Goal: Transaction & Acquisition: Purchase product/service

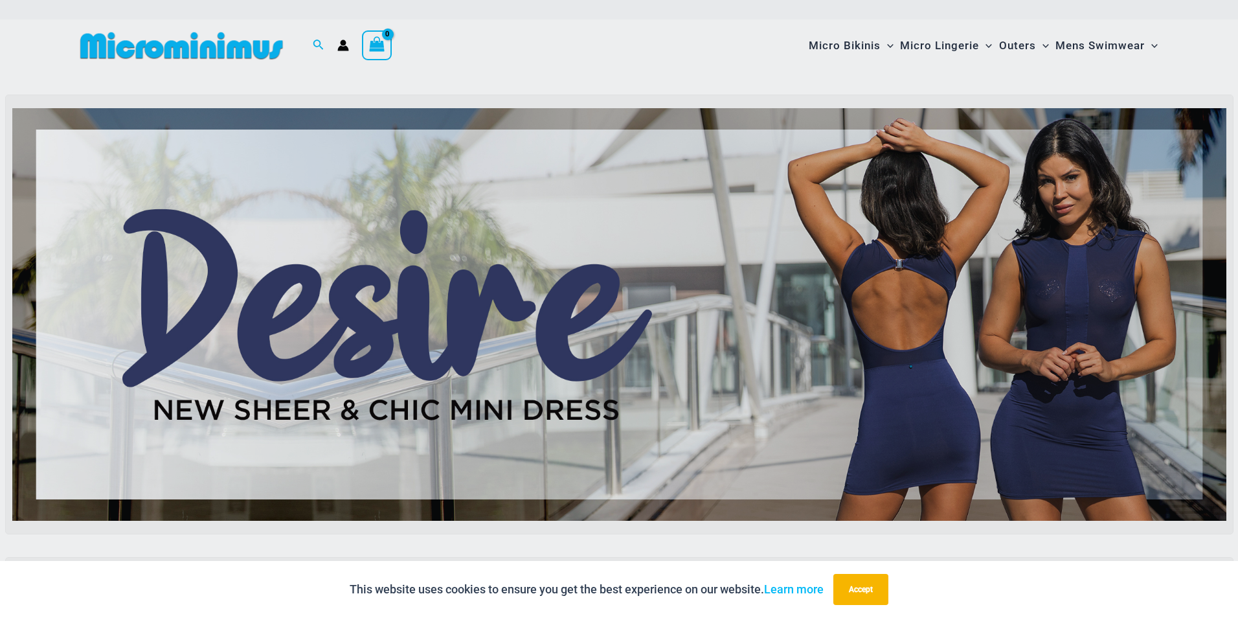
click at [581, 326] on div "“The Hottest Styles You’ve Never Seen” Exclusive Looks. Private Drops. Only Our…" at bounding box center [619, 309] width 1238 height 618
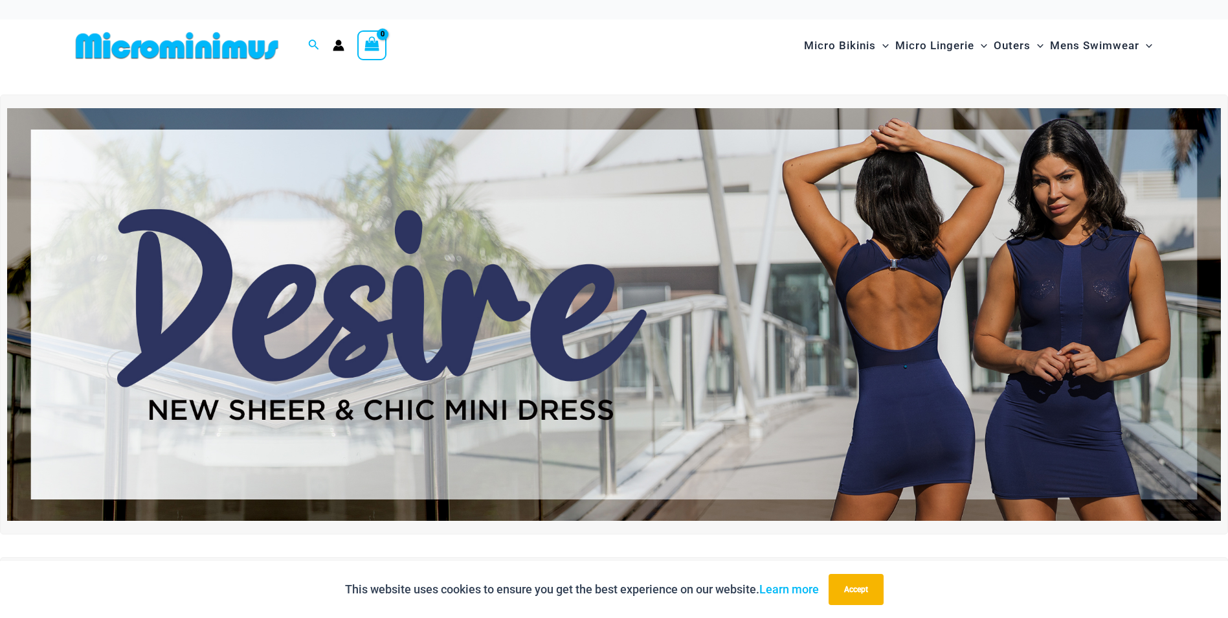
click at [585, 300] on img at bounding box center [614, 314] width 1214 height 412
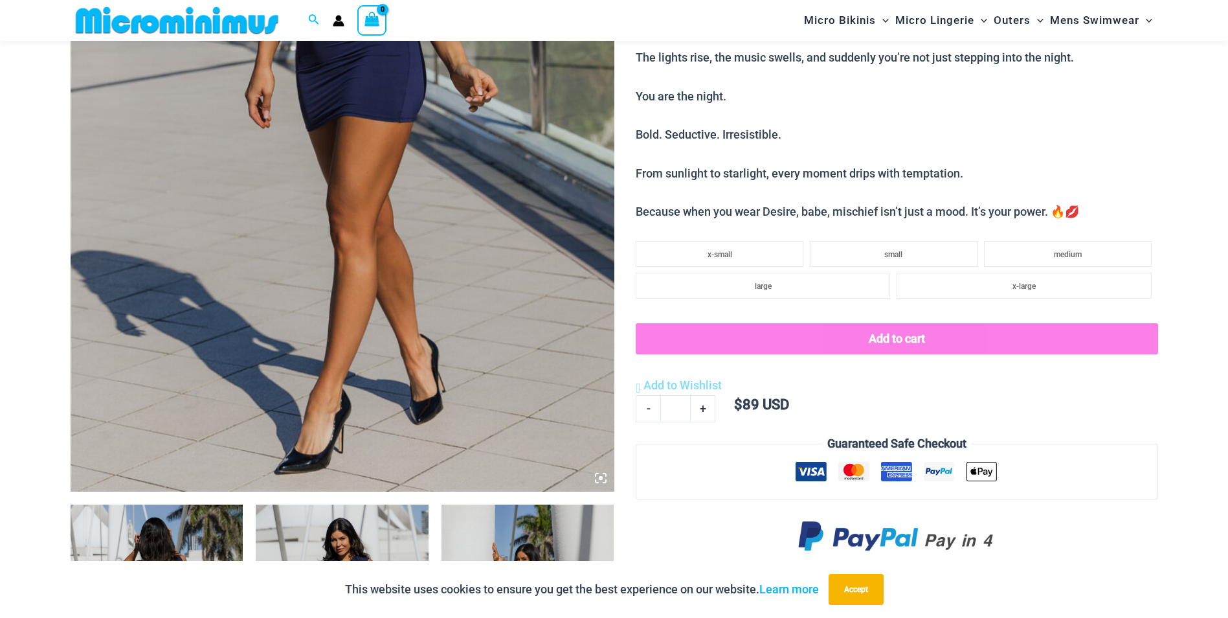
scroll to position [248, 0]
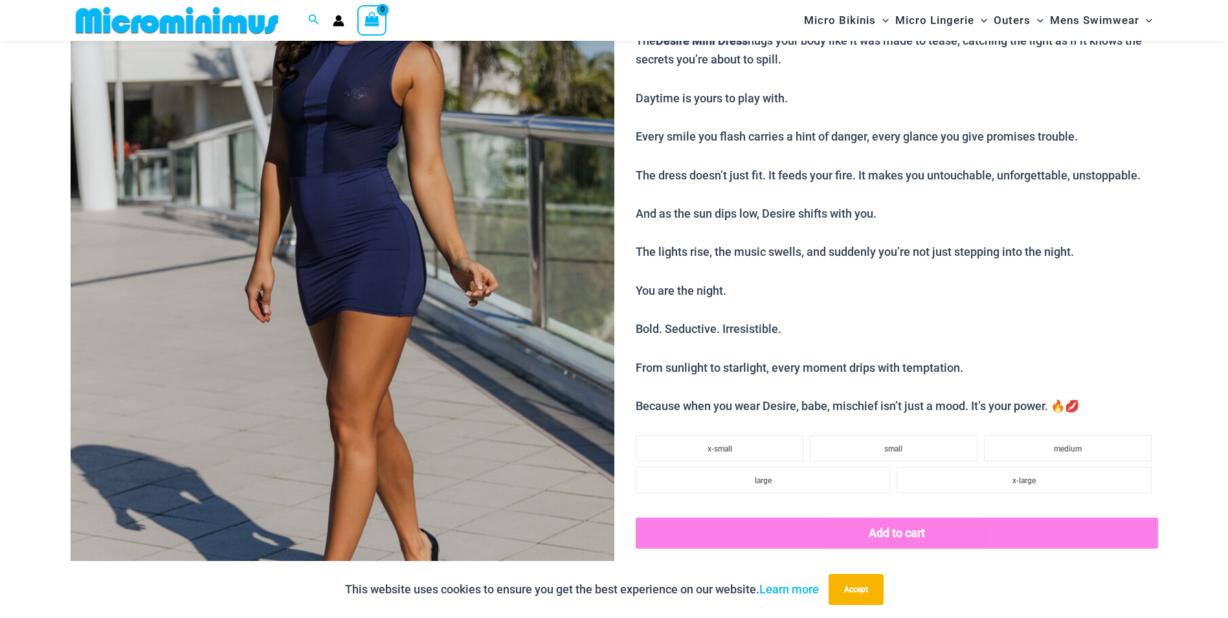
click at [442, 250] on img at bounding box center [343, 278] width 544 height 816
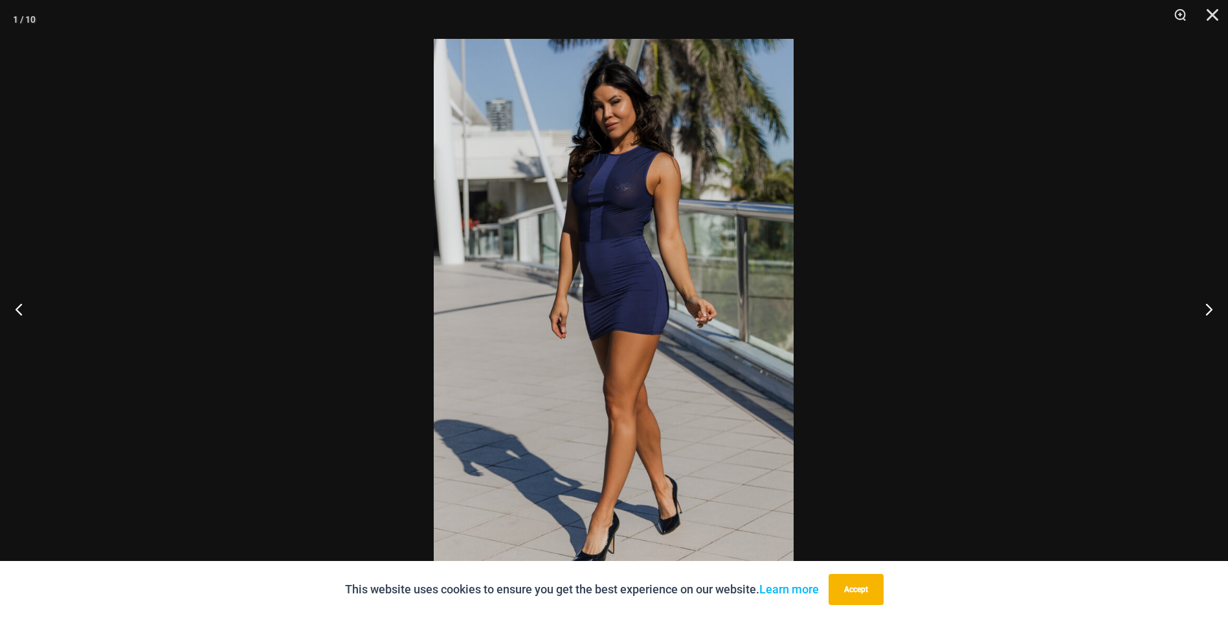
click at [869, 583] on button "Accept" at bounding box center [856, 589] width 55 height 31
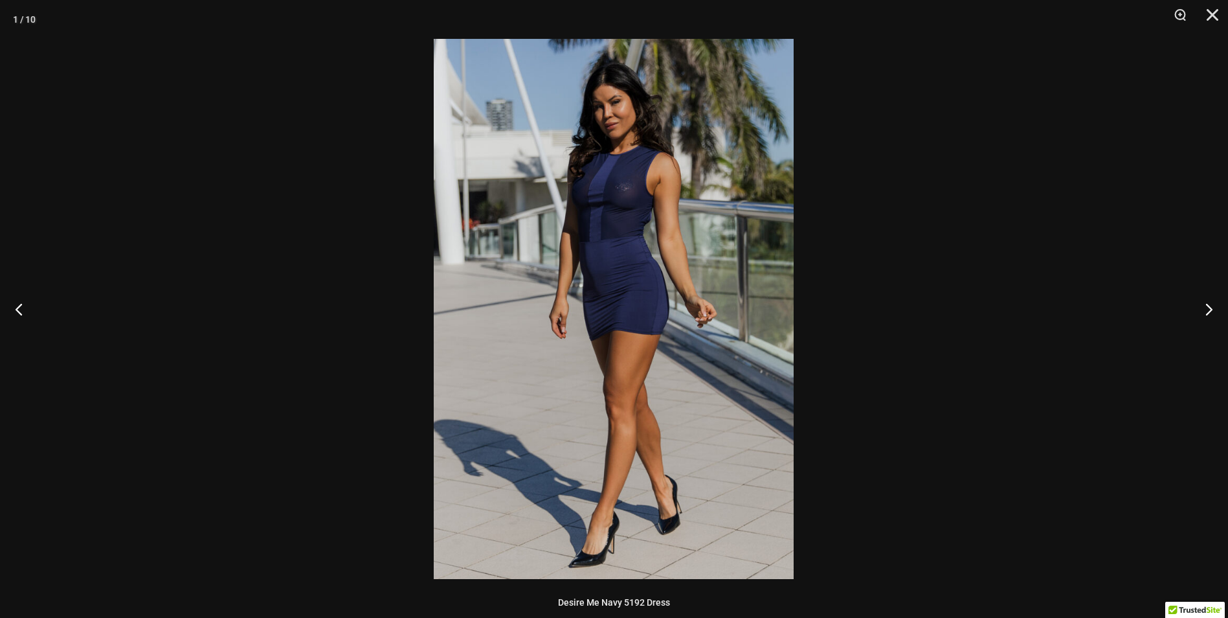
click at [1208, 306] on button "Next" at bounding box center [1204, 308] width 49 height 65
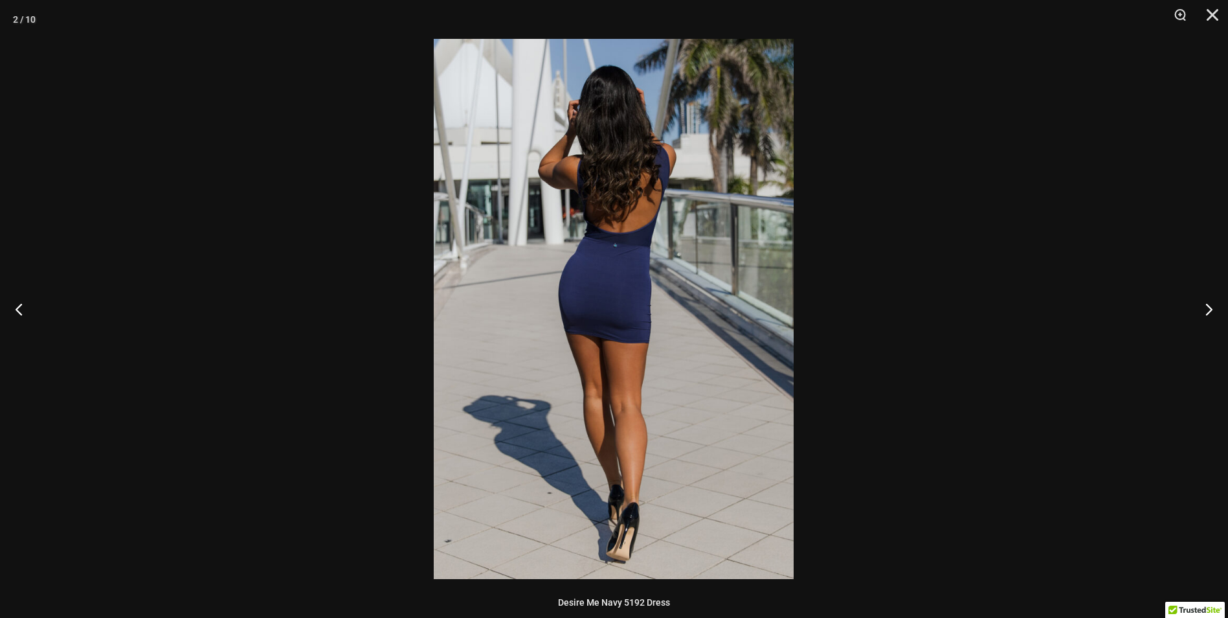
click at [1209, 306] on button "Next" at bounding box center [1204, 308] width 49 height 65
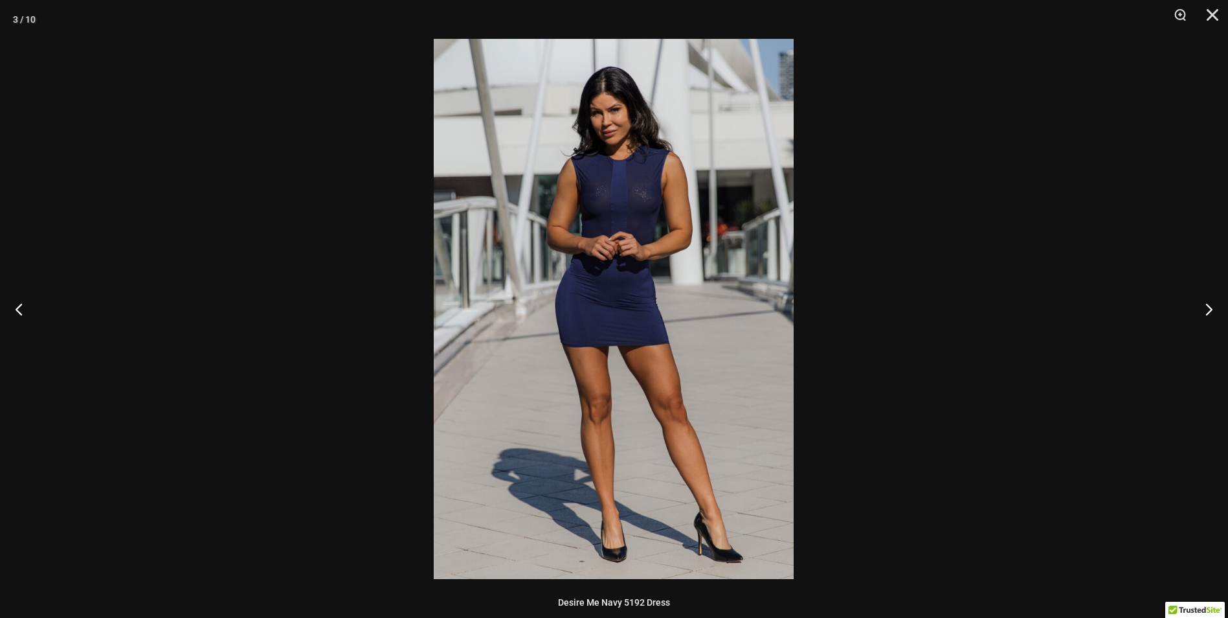
click at [1209, 305] on button "Next" at bounding box center [1204, 308] width 49 height 65
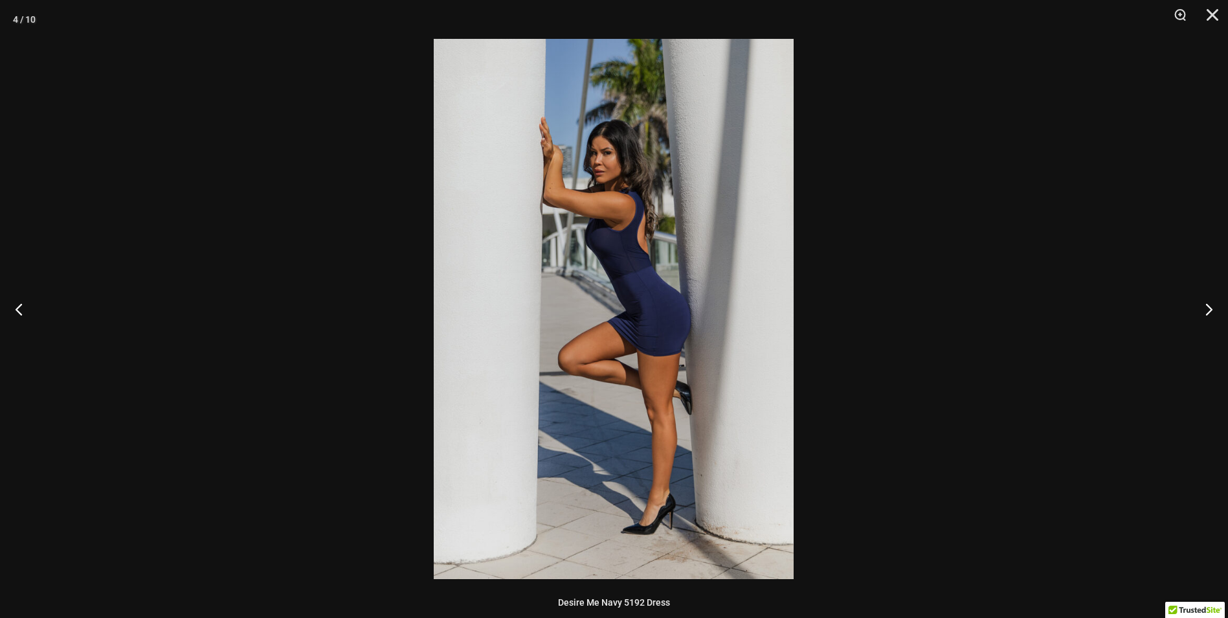
click at [1210, 304] on button "Next" at bounding box center [1204, 308] width 49 height 65
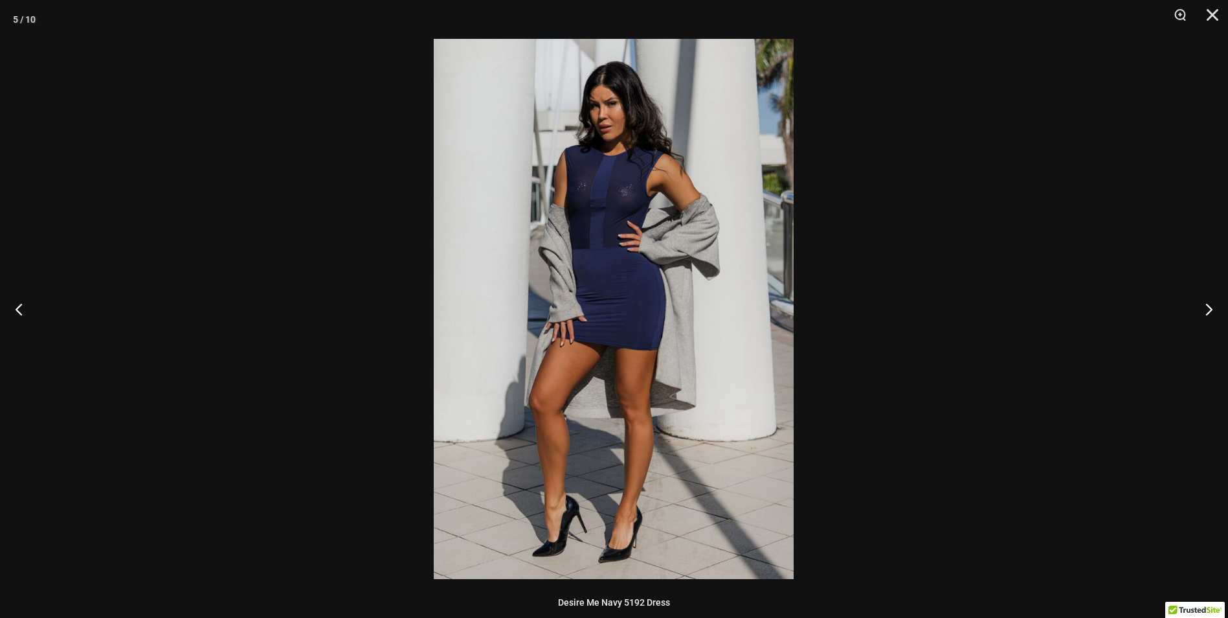
click at [1211, 304] on button "Next" at bounding box center [1204, 308] width 49 height 65
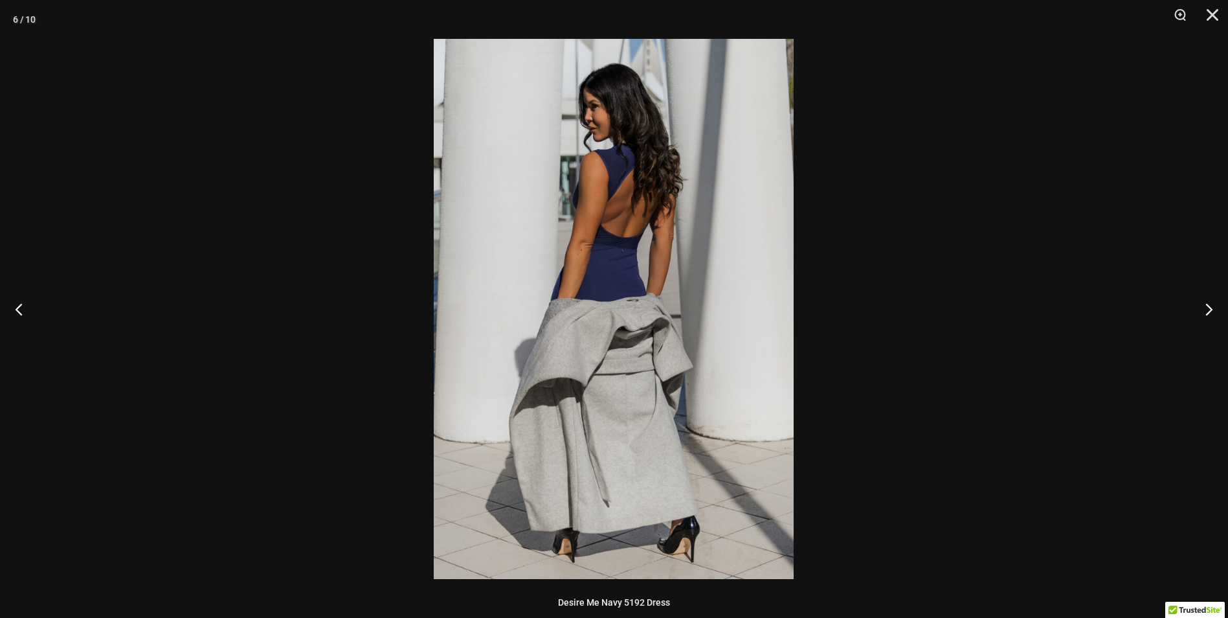
click at [1211, 304] on button "Next" at bounding box center [1204, 308] width 49 height 65
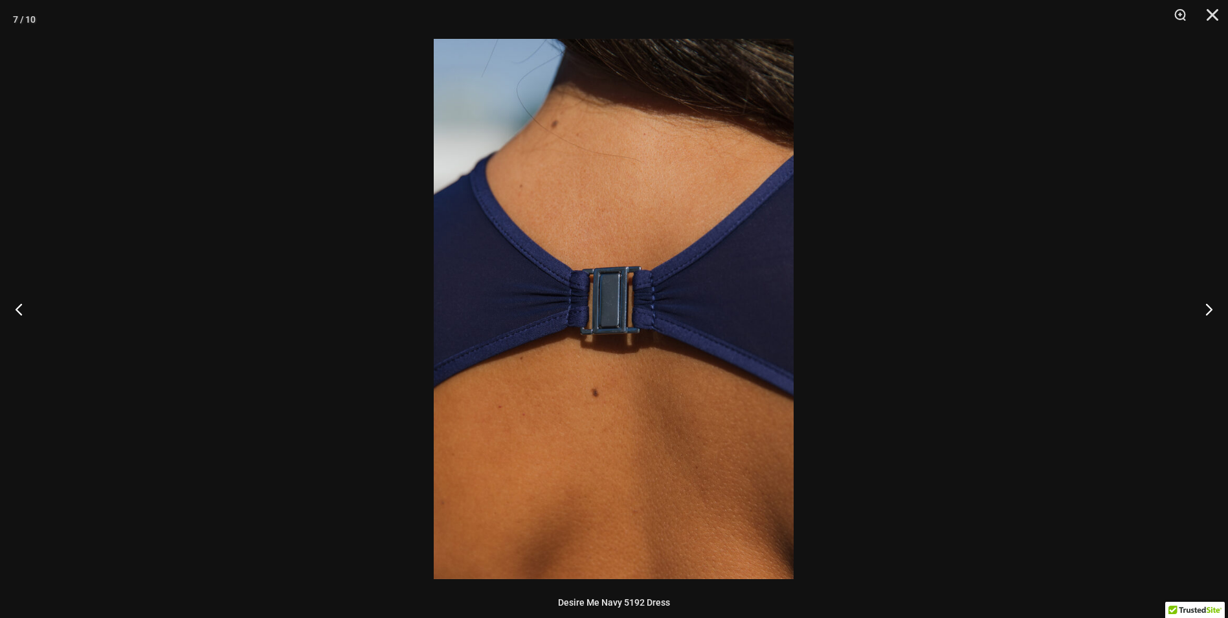
click at [1211, 304] on button "Next" at bounding box center [1204, 308] width 49 height 65
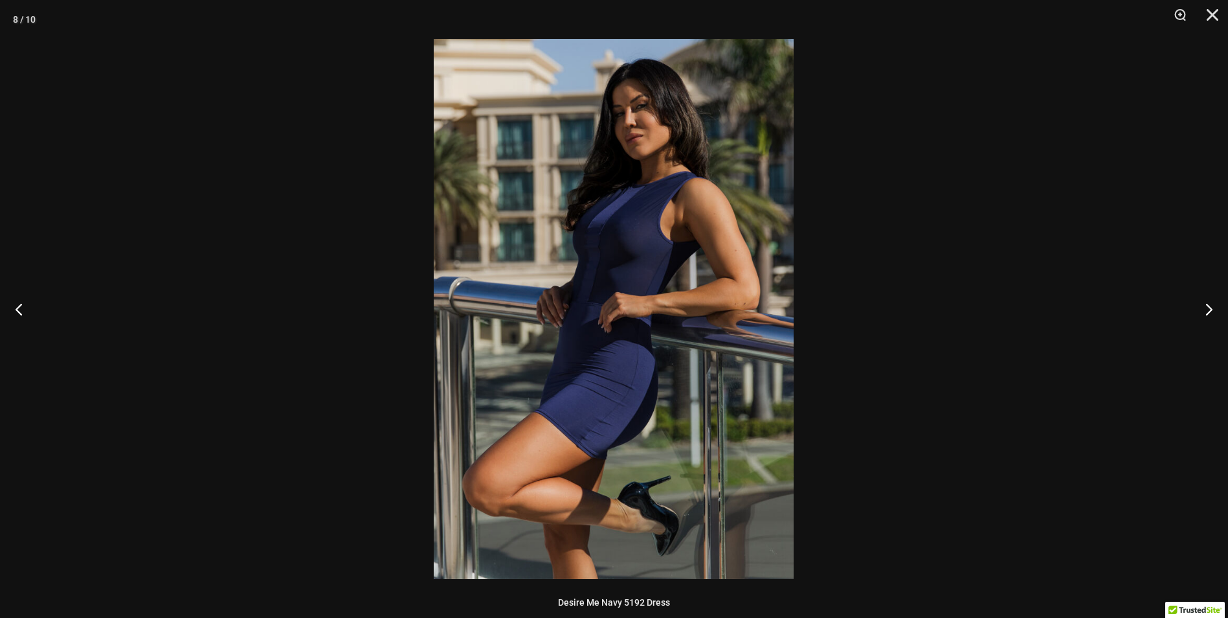
click at [1211, 304] on button "Next" at bounding box center [1204, 308] width 49 height 65
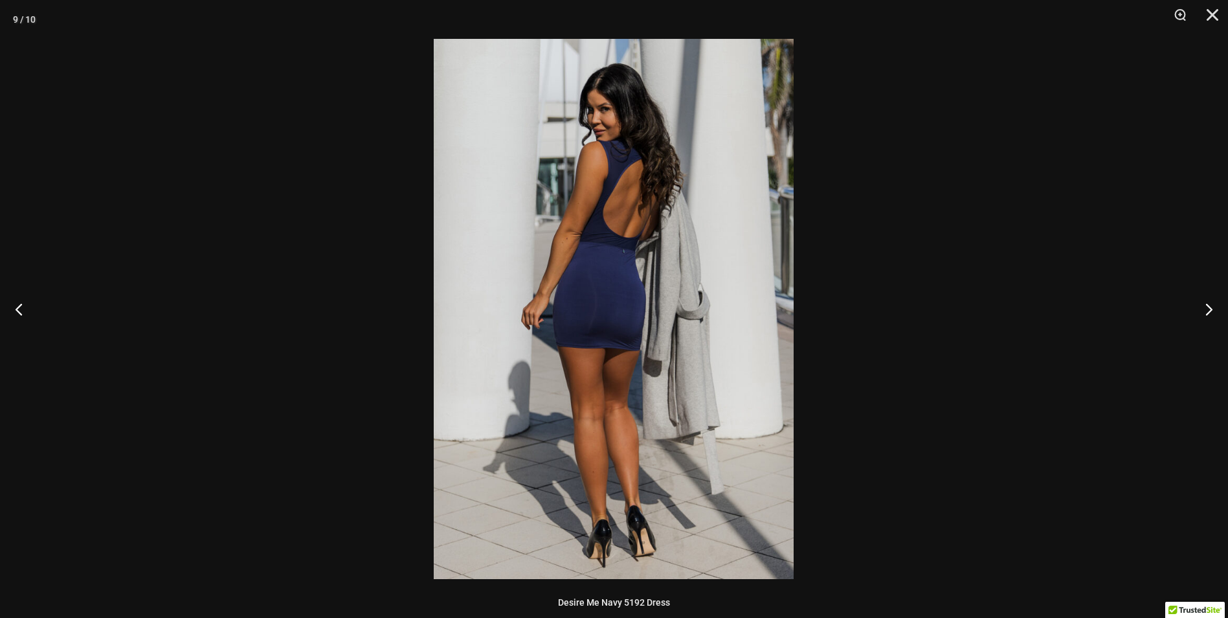
click at [1211, 304] on button "Next" at bounding box center [1204, 308] width 49 height 65
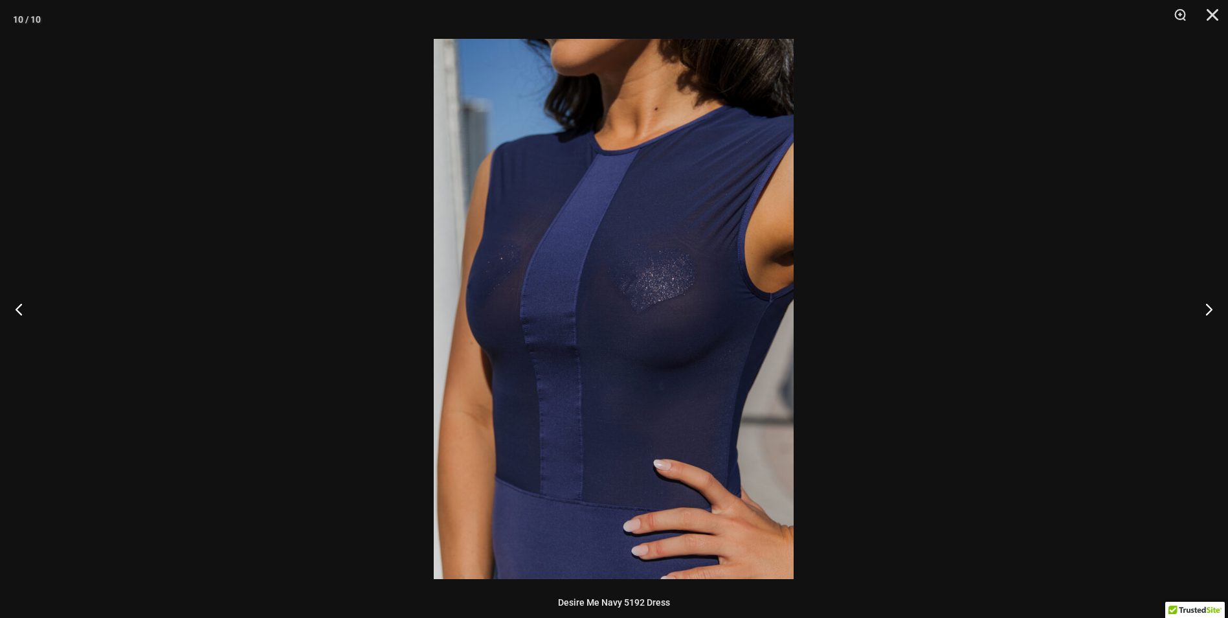
click at [1211, 302] on button "Next" at bounding box center [1204, 308] width 49 height 65
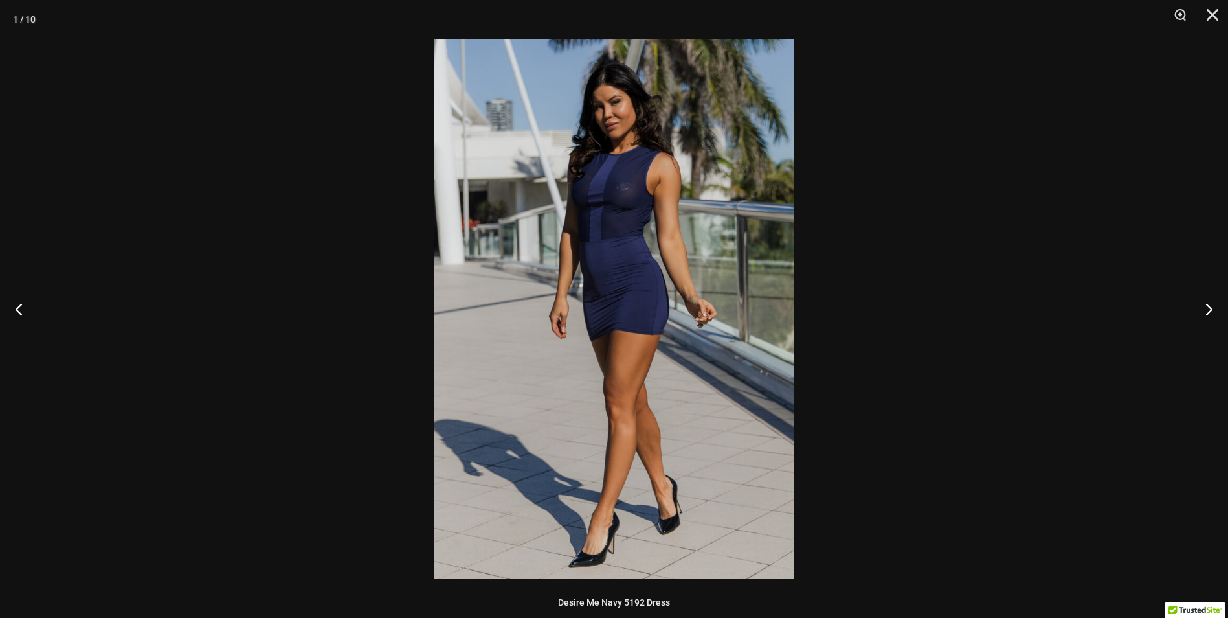
click at [1211, 302] on button "Next" at bounding box center [1204, 308] width 49 height 65
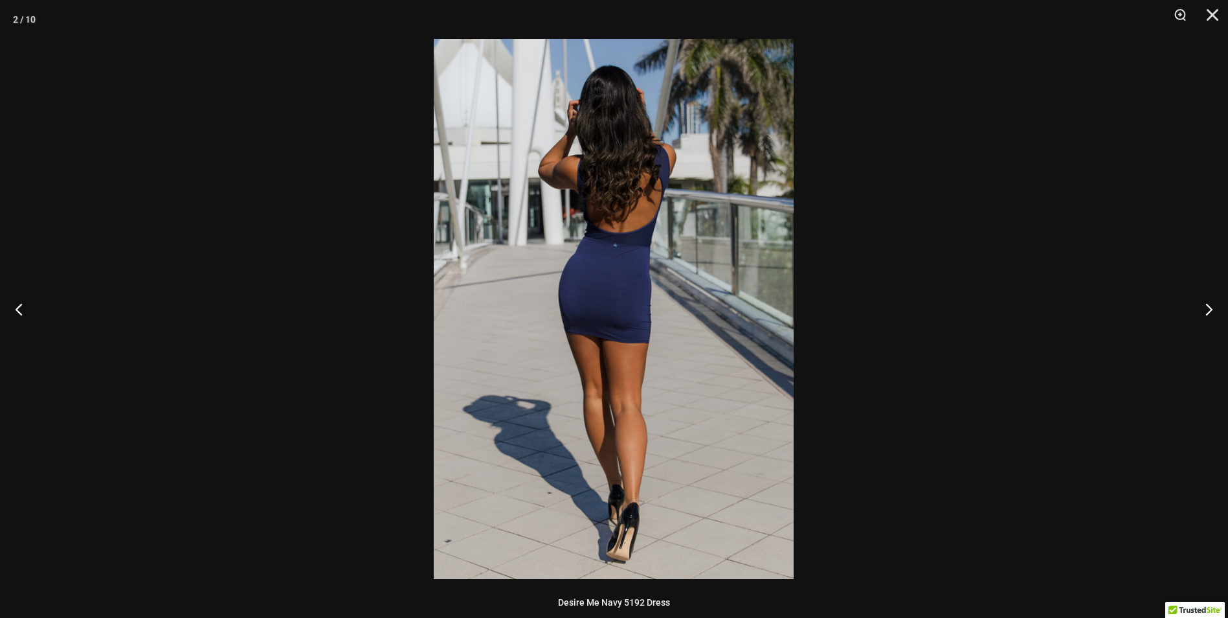
click at [1211, 302] on button "Next" at bounding box center [1204, 308] width 49 height 65
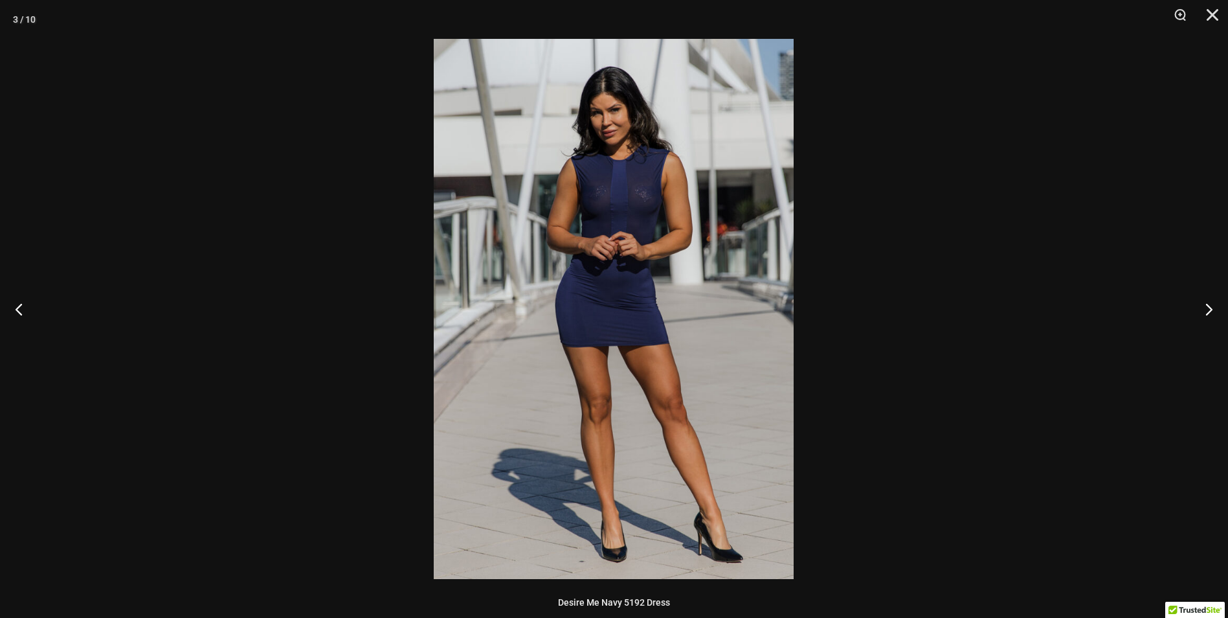
click at [1211, 302] on button "Next" at bounding box center [1204, 308] width 49 height 65
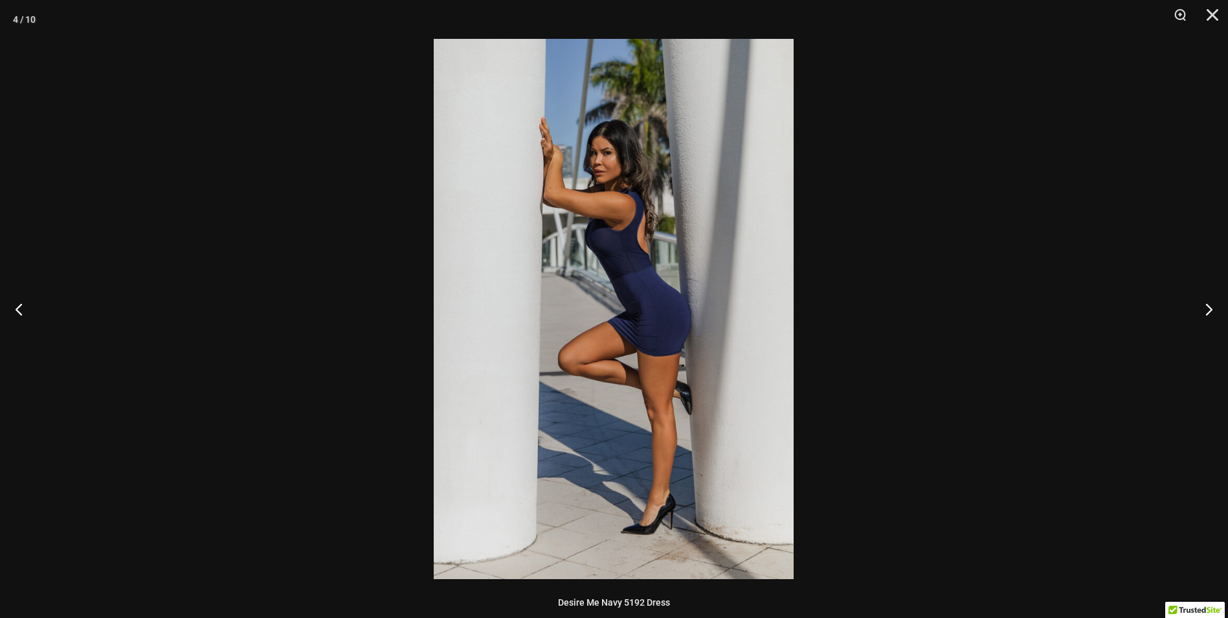
click at [1211, 302] on button "Next" at bounding box center [1204, 308] width 49 height 65
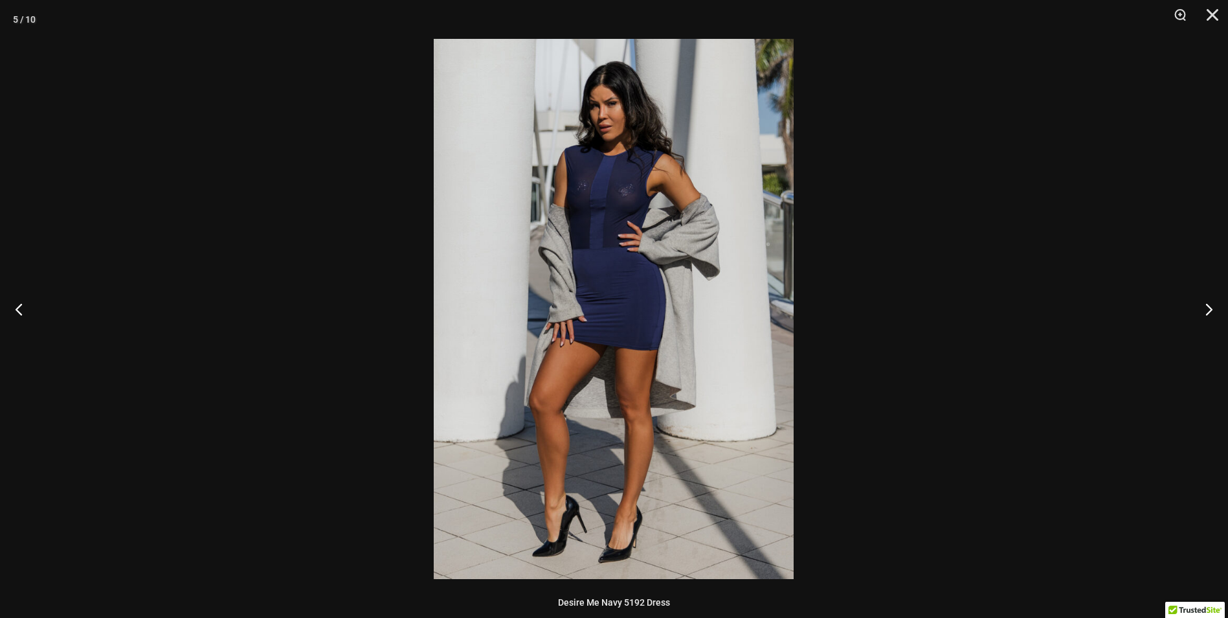
click at [1211, 302] on button "Next" at bounding box center [1204, 308] width 49 height 65
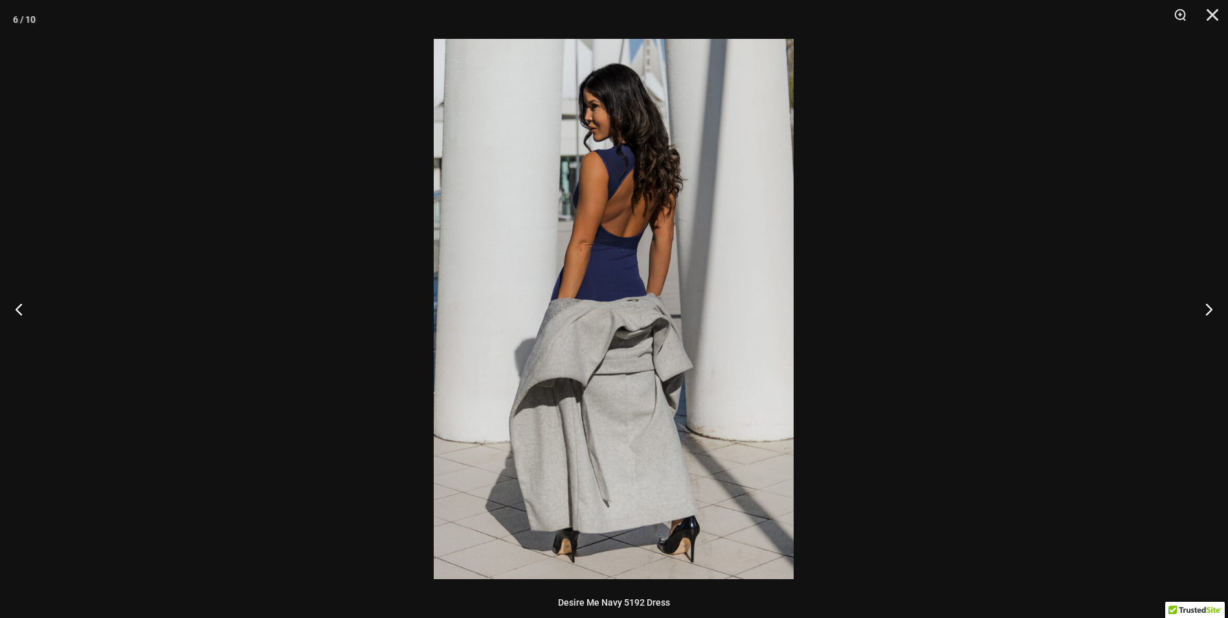
click at [1211, 302] on button "Next" at bounding box center [1204, 308] width 49 height 65
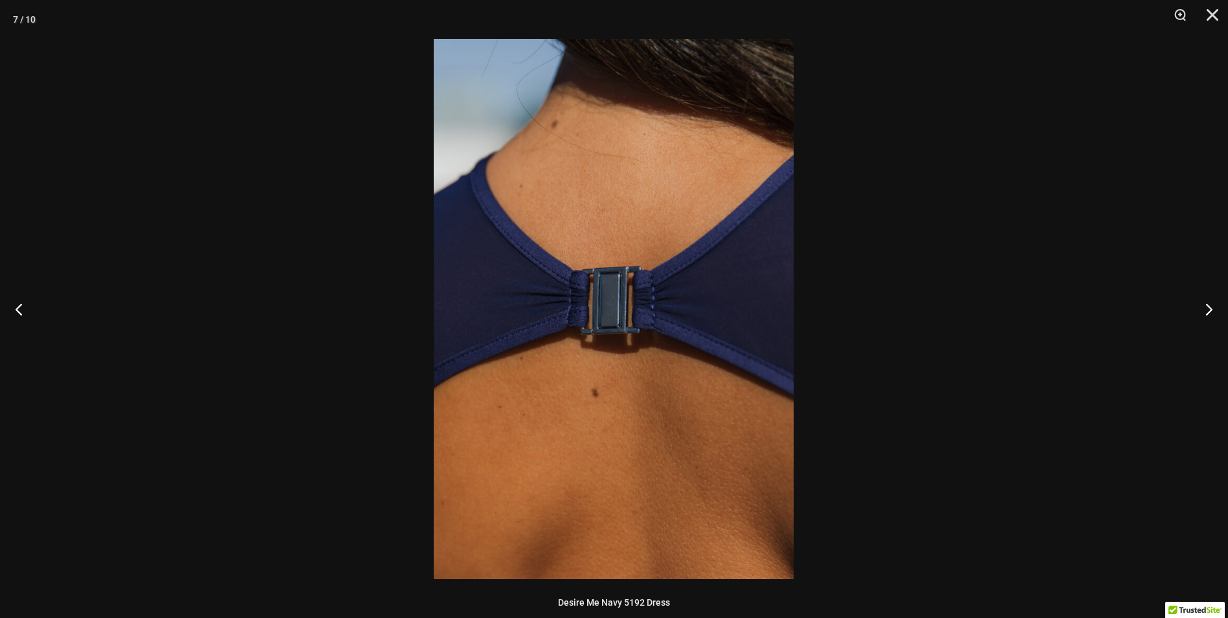
click at [1211, 302] on button "Next" at bounding box center [1204, 308] width 49 height 65
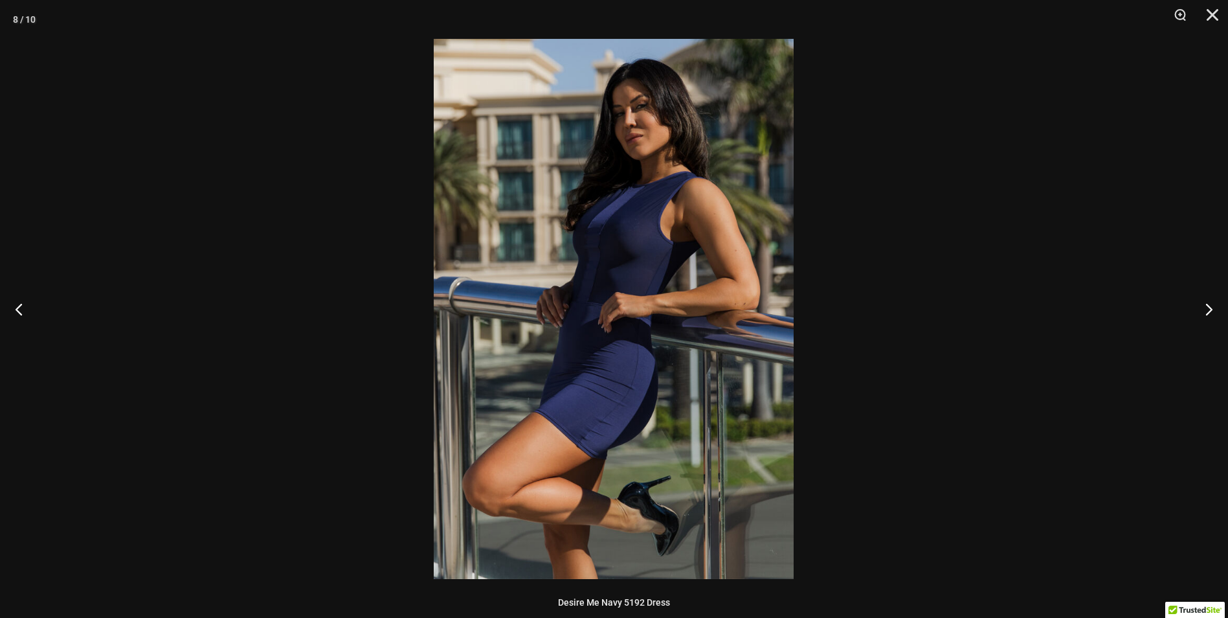
click at [1105, 275] on div at bounding box center [614, 309] width 1228 height 618
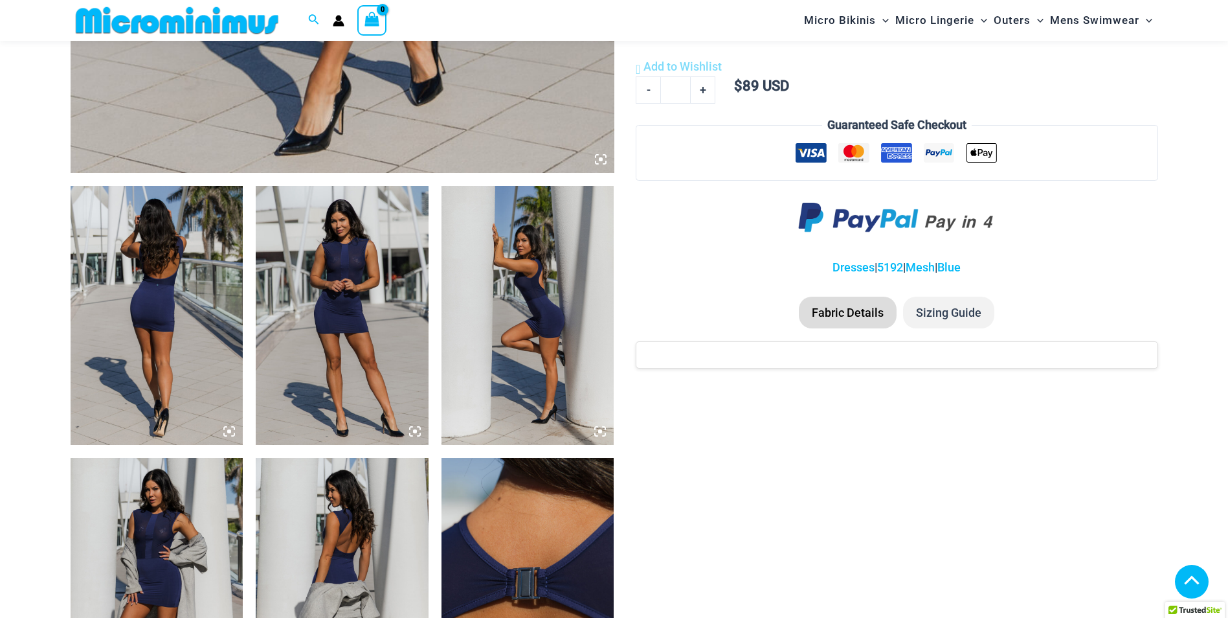
scroll to position [636, 0]
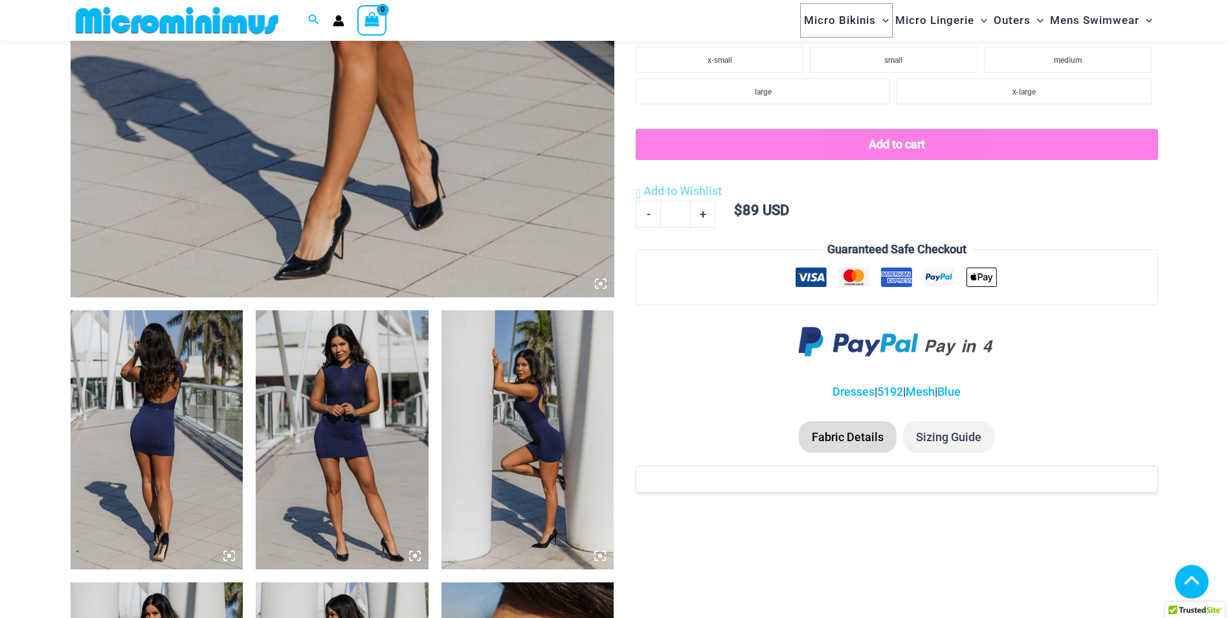
click at [854, 16] on span "Micro Bikinis" at bounding box center [840, 20] width 72 height 33
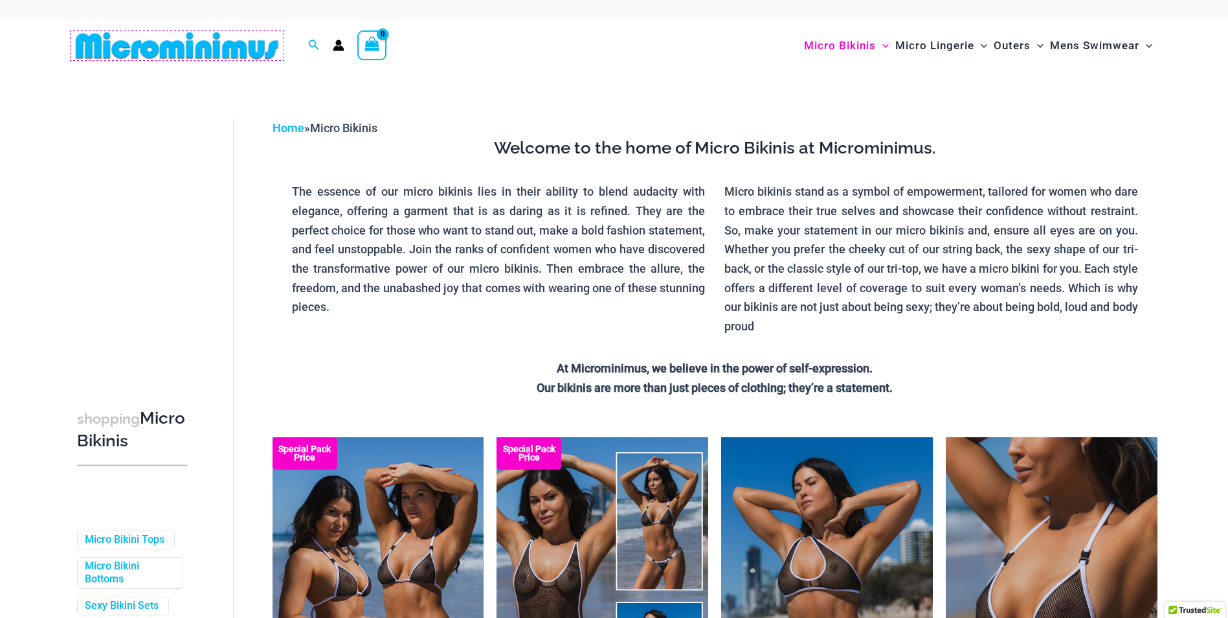
click at [216, 41] on img at bounding box center [177, 45] width 213 height 29
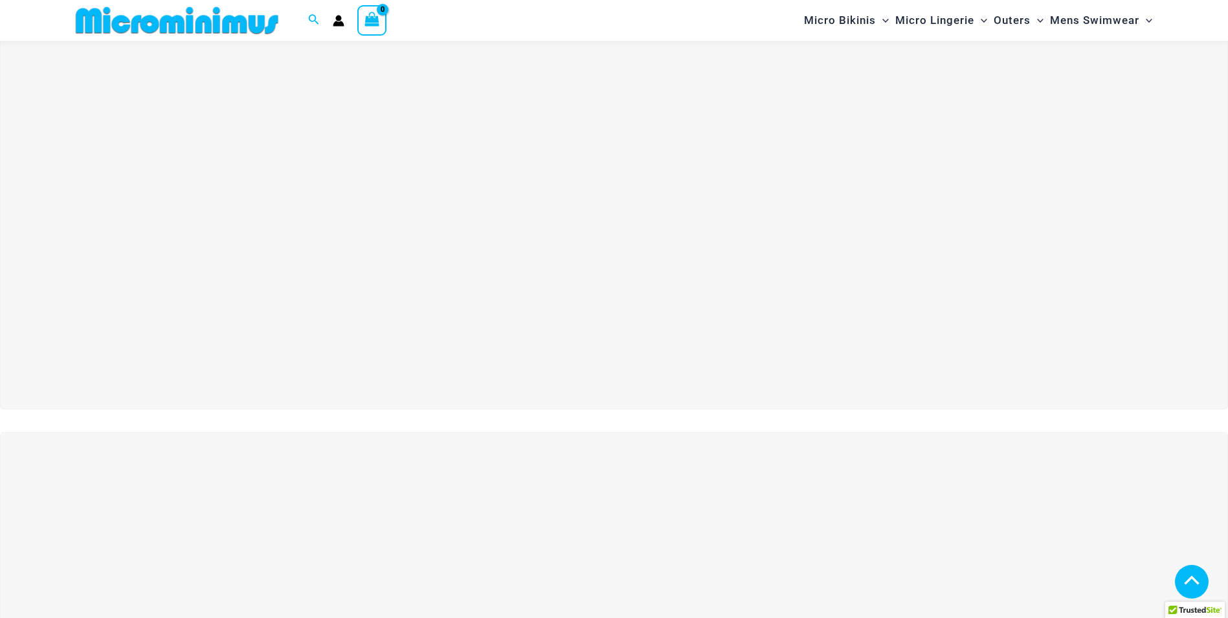
scroll to position [377, 0]
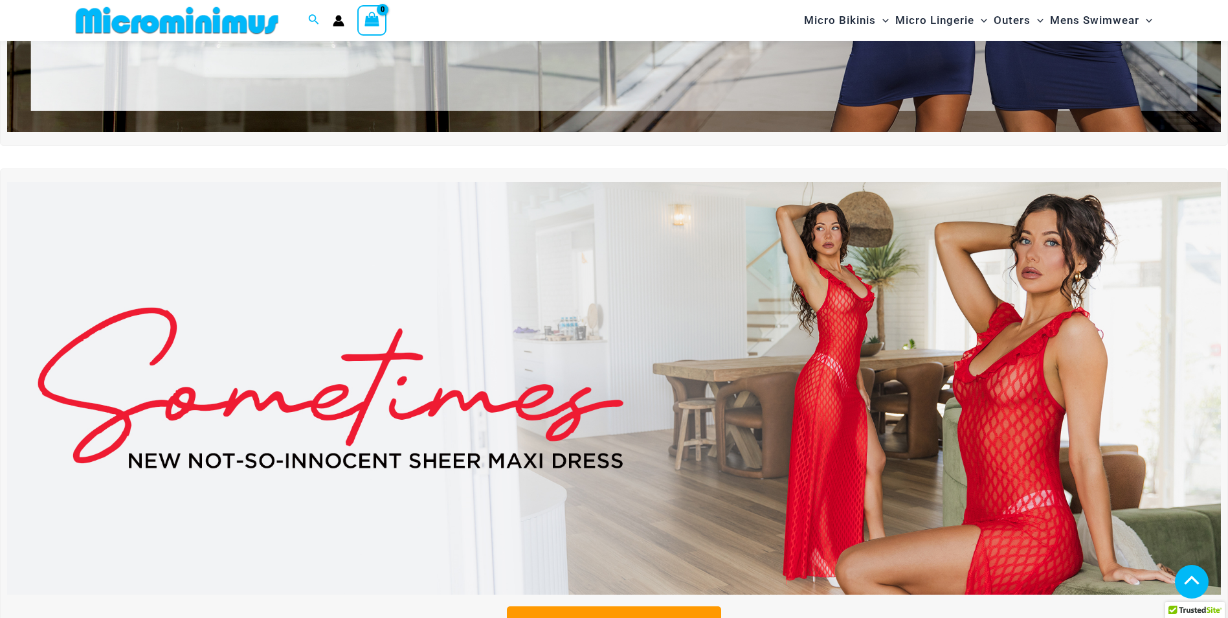
click at [783, 297] on img at bounding box center [614, 388] width 1214 height 412
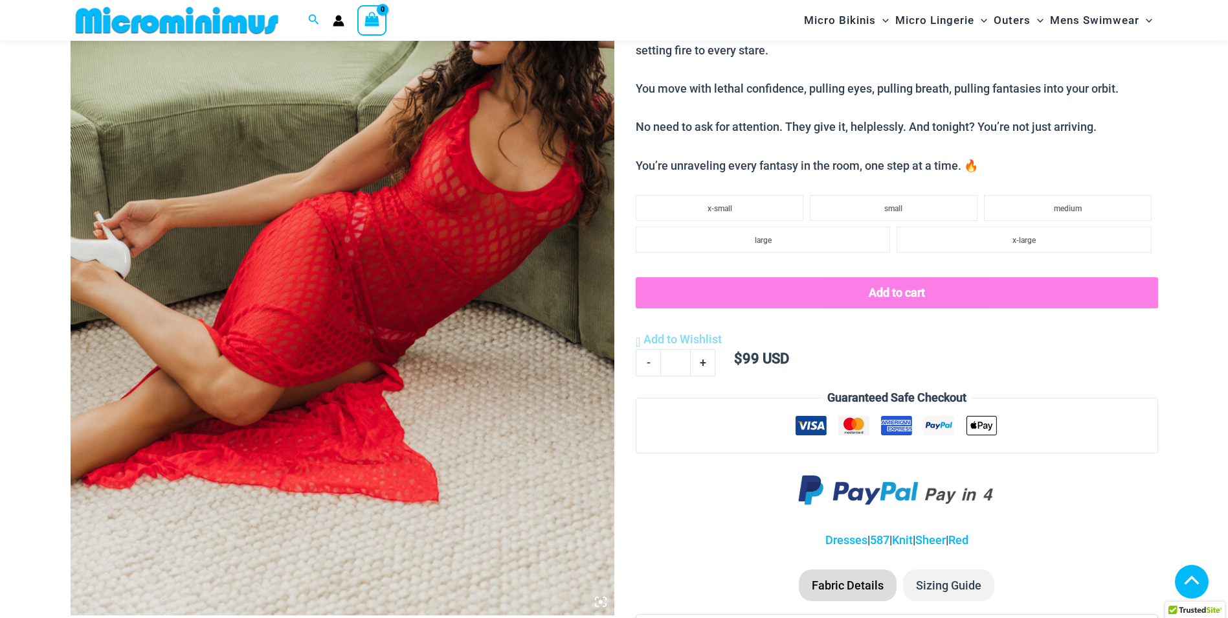
click at [587, 249] on img at bounding box center [343, 207] width 544 height 816
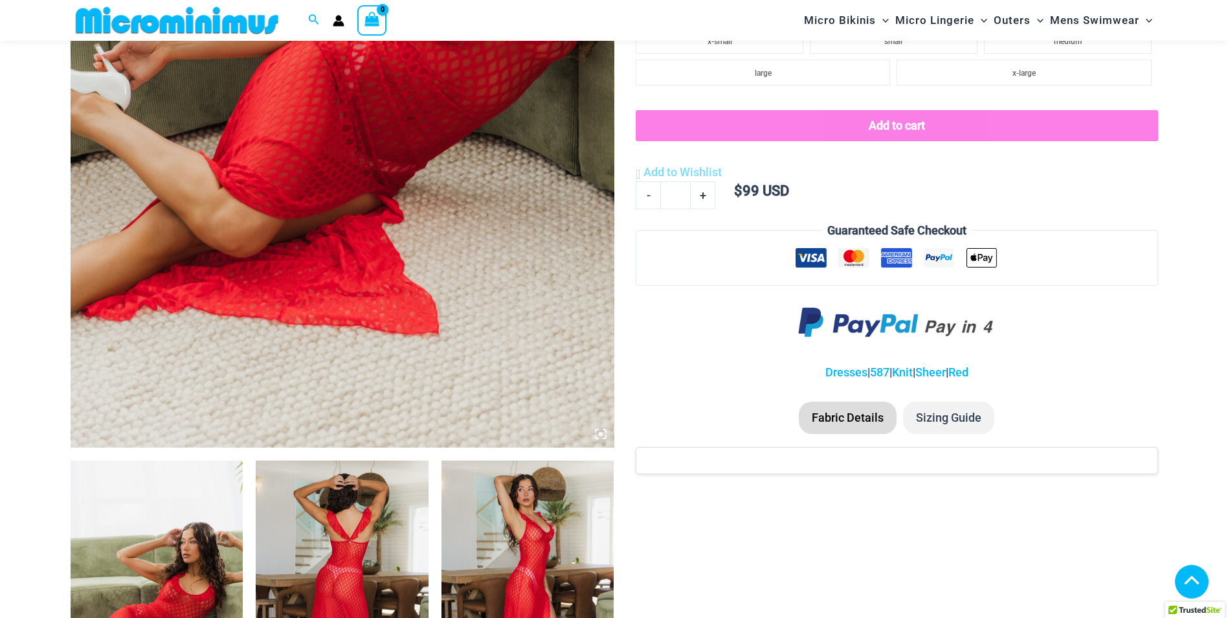
scroll to position [607, 0]
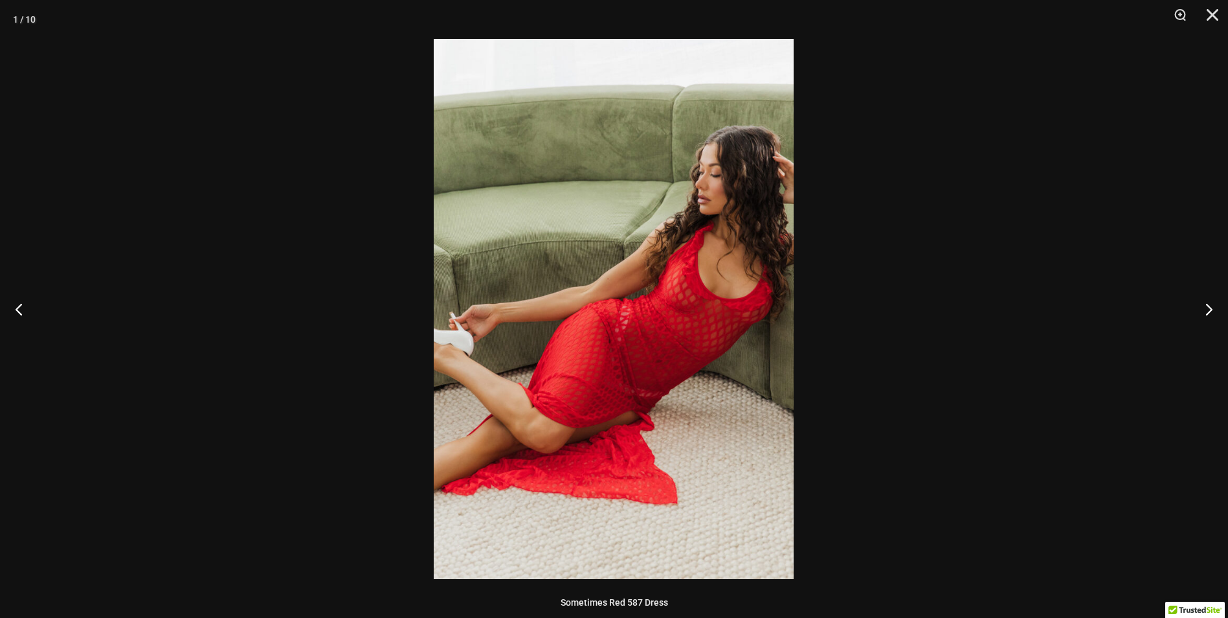
click at [1207, 310] on button "Next" at bounding box center [1204, 308] width 49 height 65
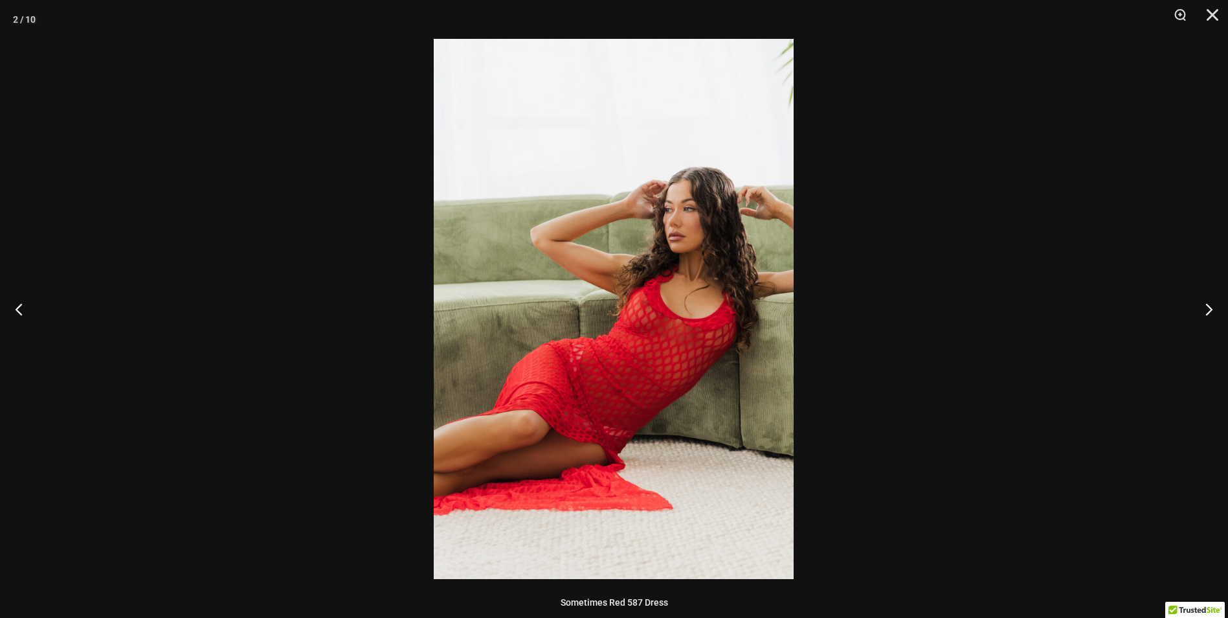
click at [1207, 310] on button "Next" at bounding box center [1204, 308] width 49 height 65
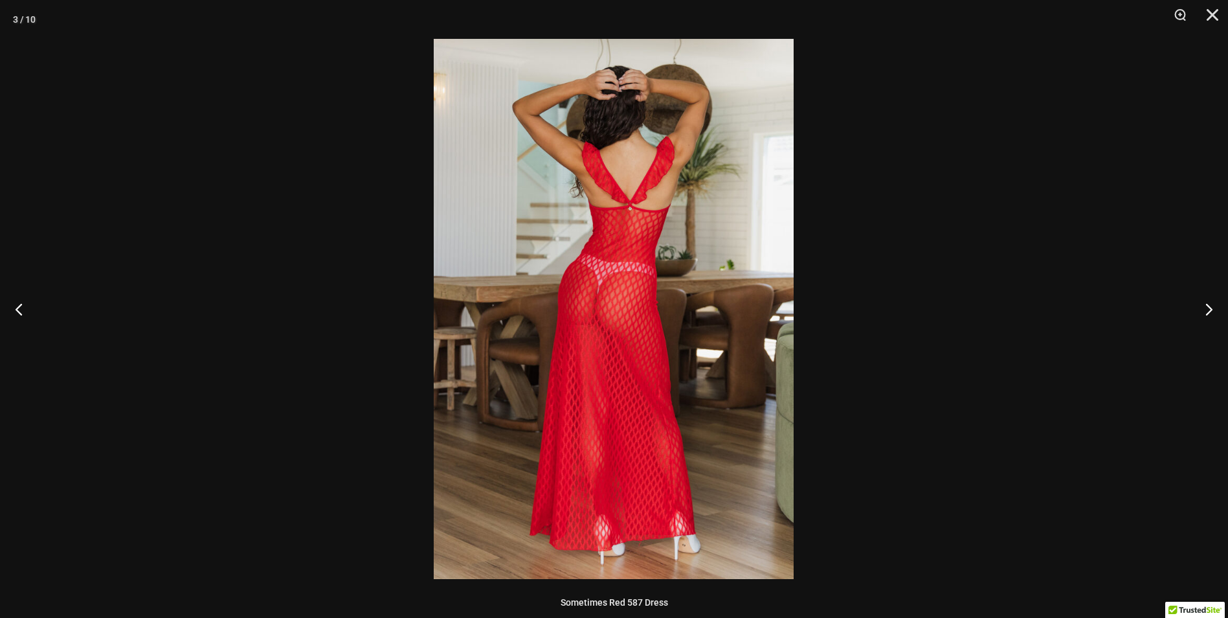
click at [1207, 310] on button "Next" at bounding box center [1204, 308] width 49 height 65
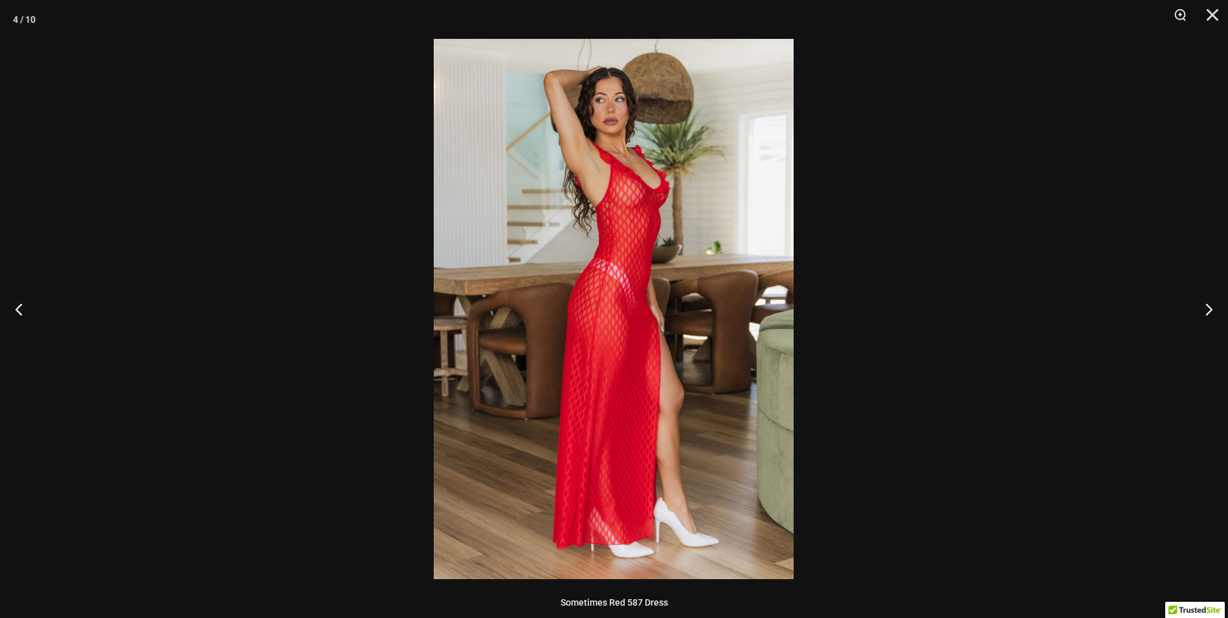
click at [1207, 310] on button "Next" at bounding box center [1204, 308] width 49 height 65
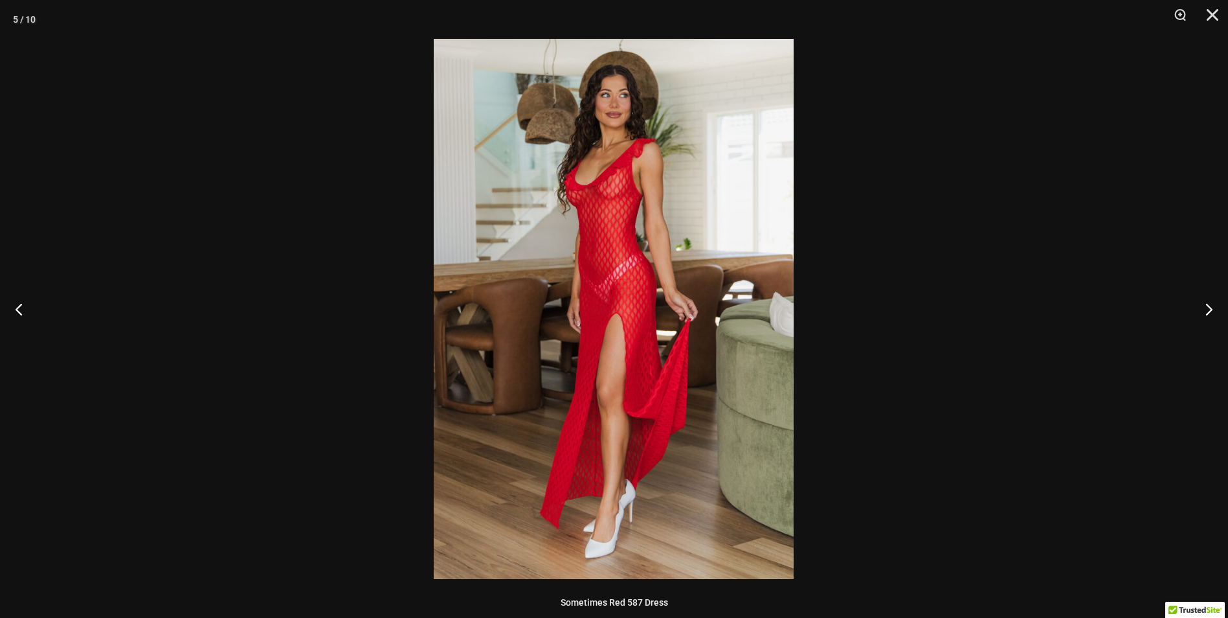
click at [1207, 310] on button "Next" at bounding box center [1204, 308] width 49 height 65
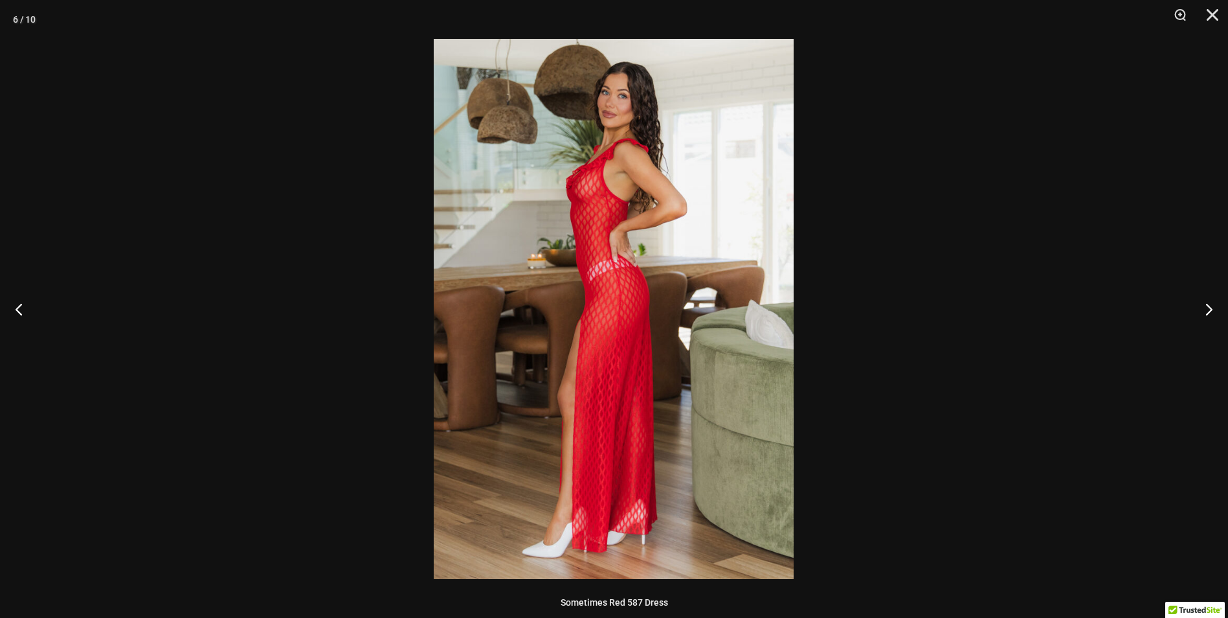
click at [1207, 310] on button "Next" at bounding box center [1204, 308] width 49 height 65
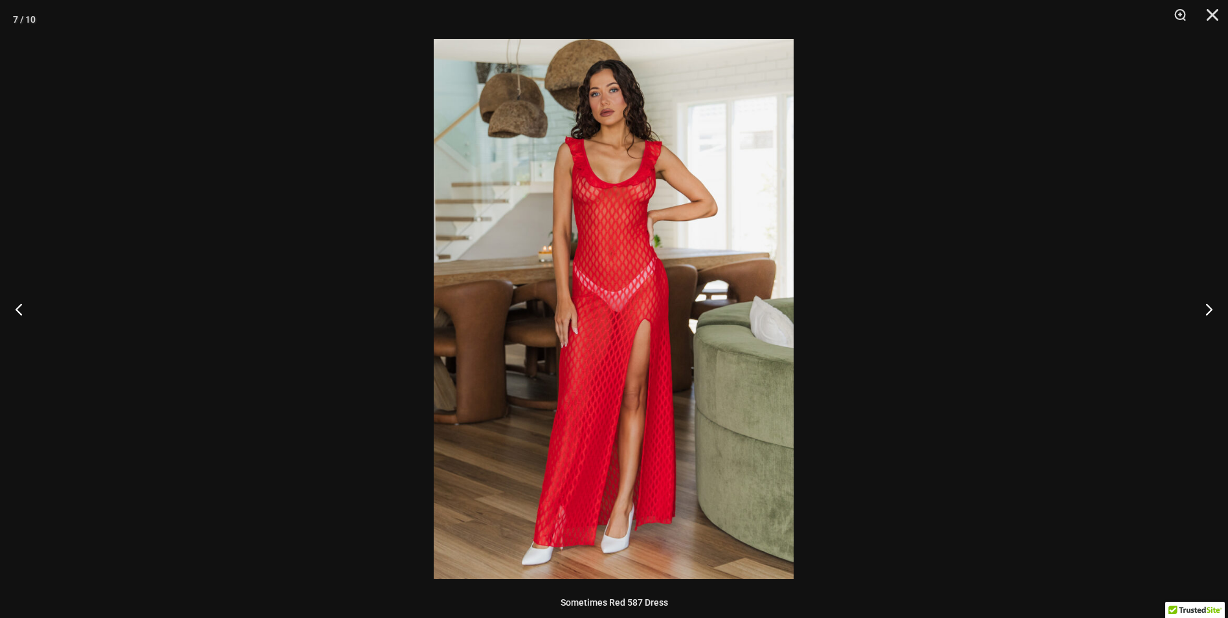
click at [1207, 310] on button "Next" at bounding box center [1204, 308] width 49 height 65
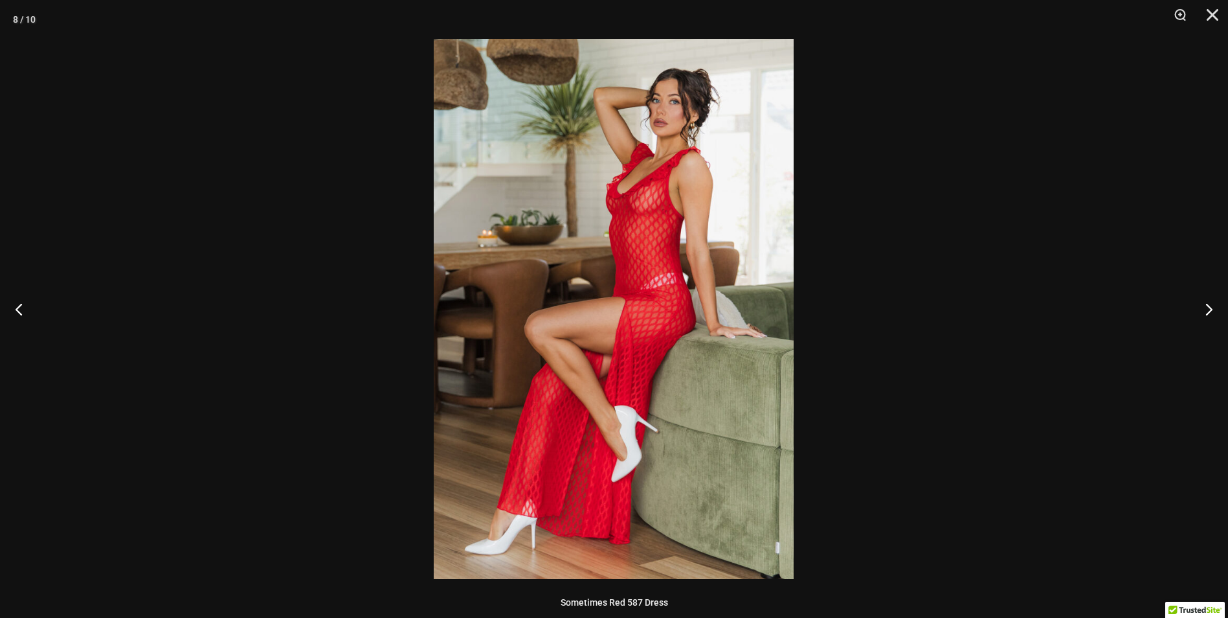
click at [1207, 310] on button "Next" at bounding box center [1204, 308] width 49 height 65
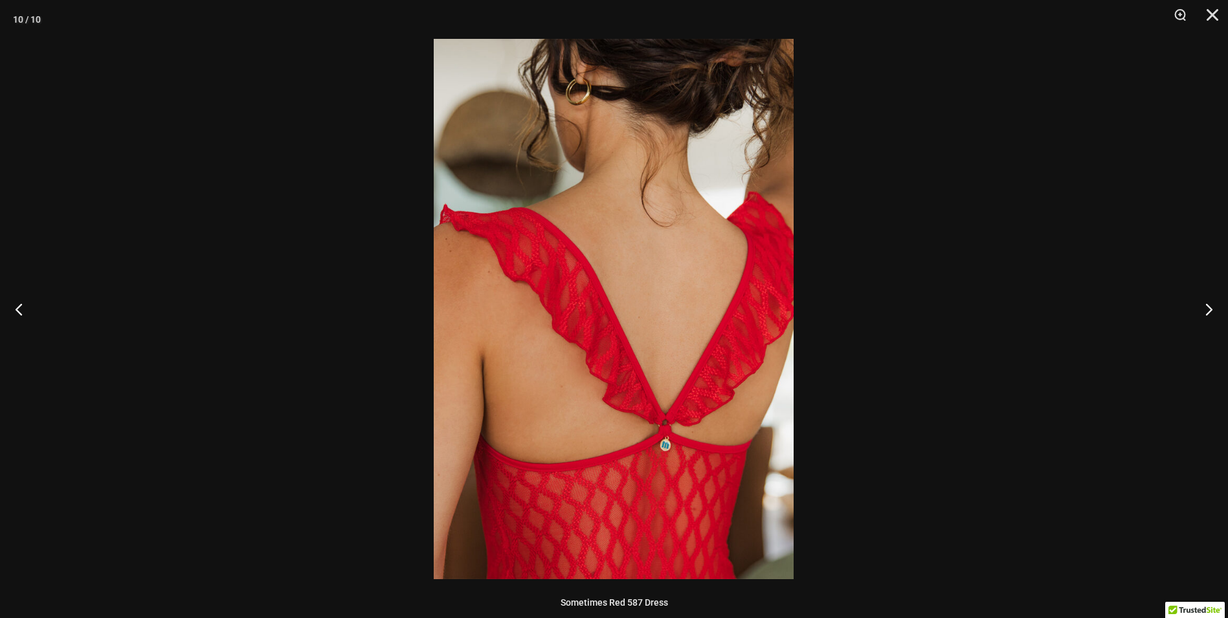
click at [1207, 310] on button "Next" at bounding box center [1204, 308] width 49 height 65
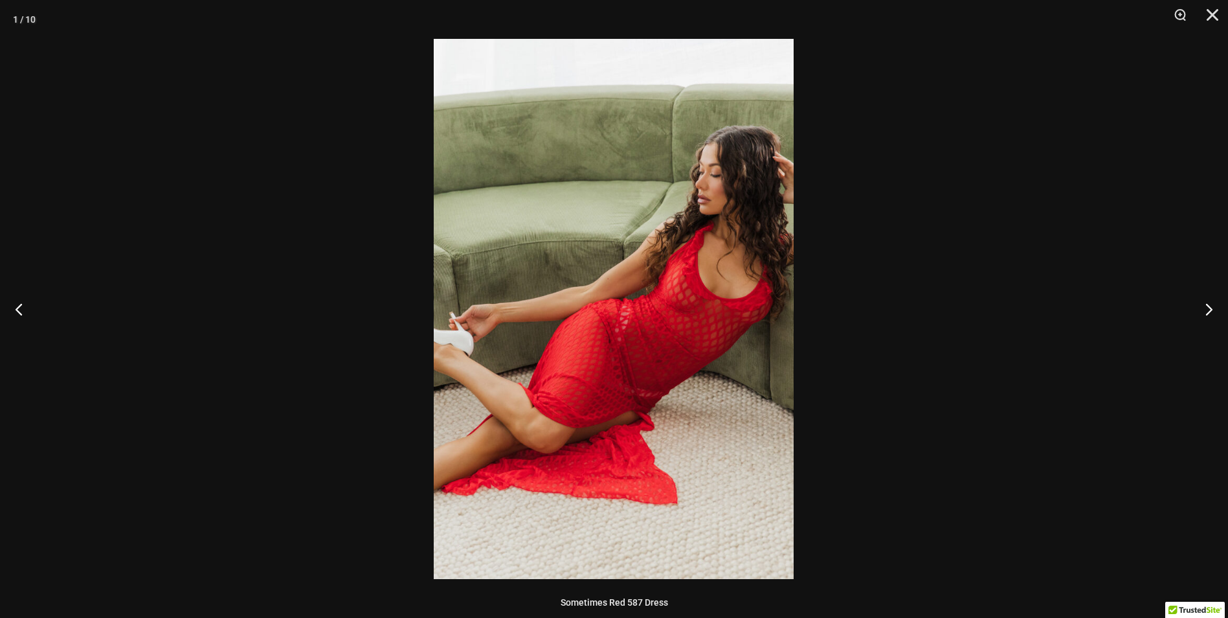
click at [1207, 310] on button "Next" at bounding box center [1204, 308] width 49 height 65
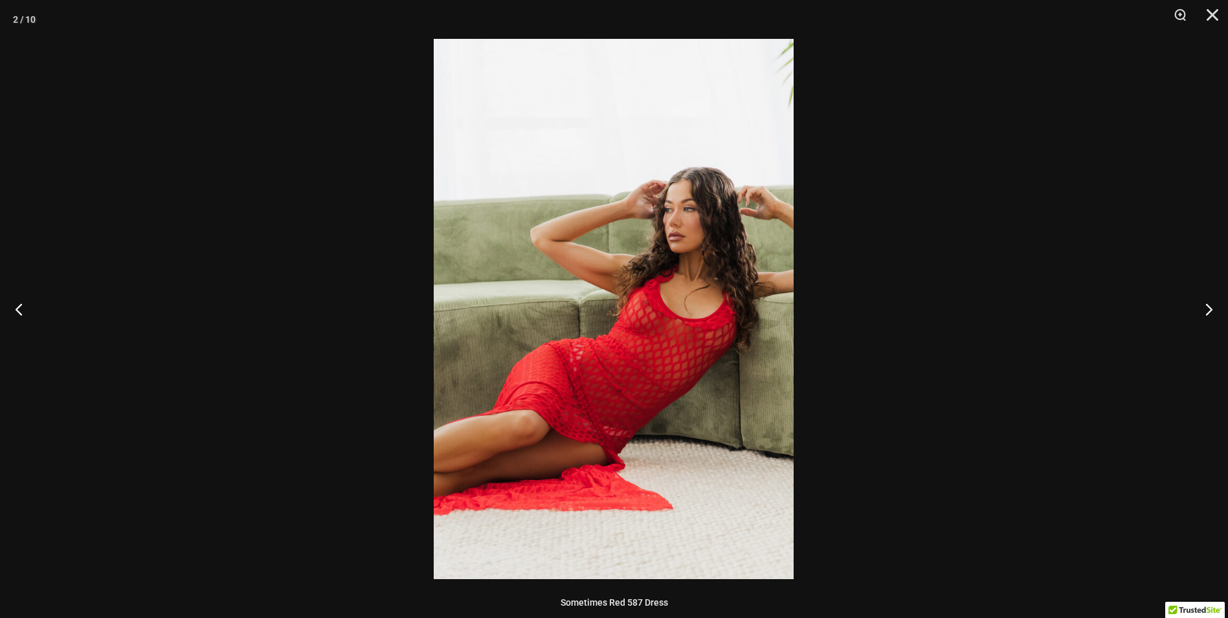
click at [1207, 310] on button "Next" at bounding box center [1204, 308] width 49 height 65
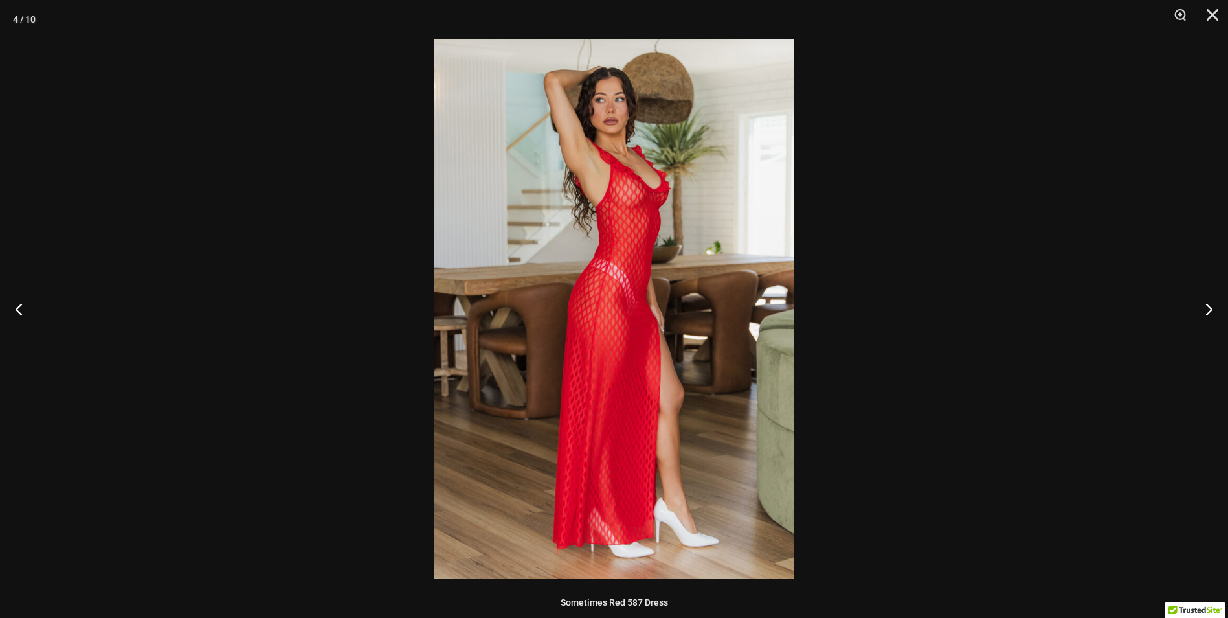
click at [1207, 310] on button "Next" at bounding box center [1204, 308] width 49 height 65
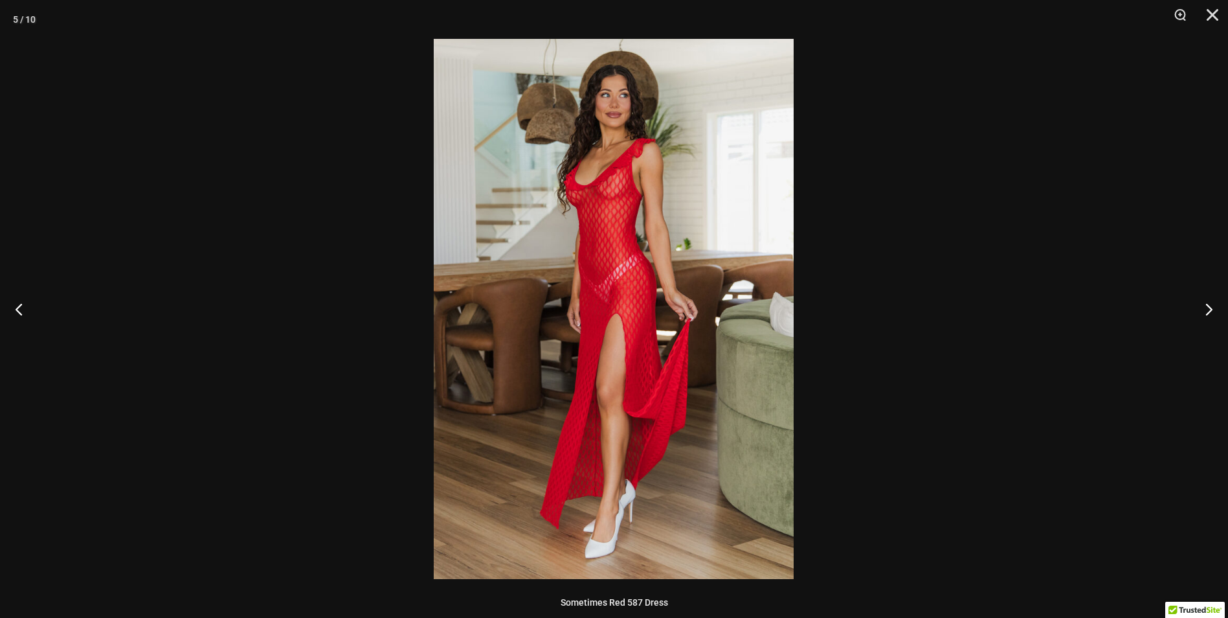
click at [1207, 310] on button "Next" at bounding box center [1204, 308] width 49 height 65
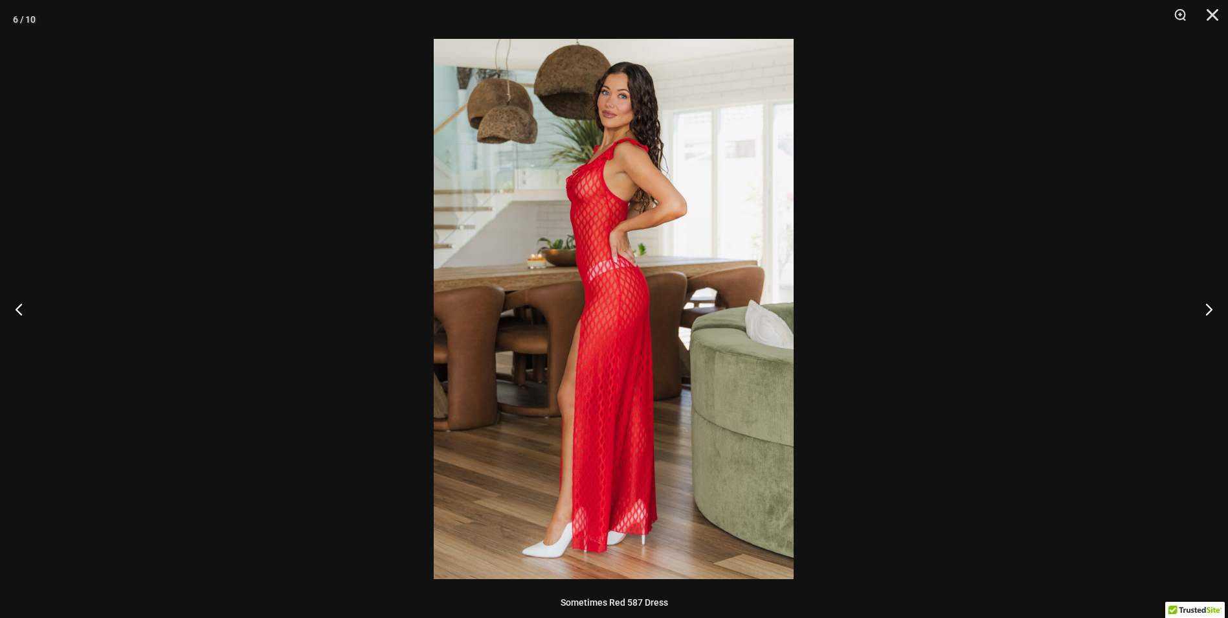
click at [1207, 310] on button "Next" at bounding box center [1204, 308] width 49 height 65
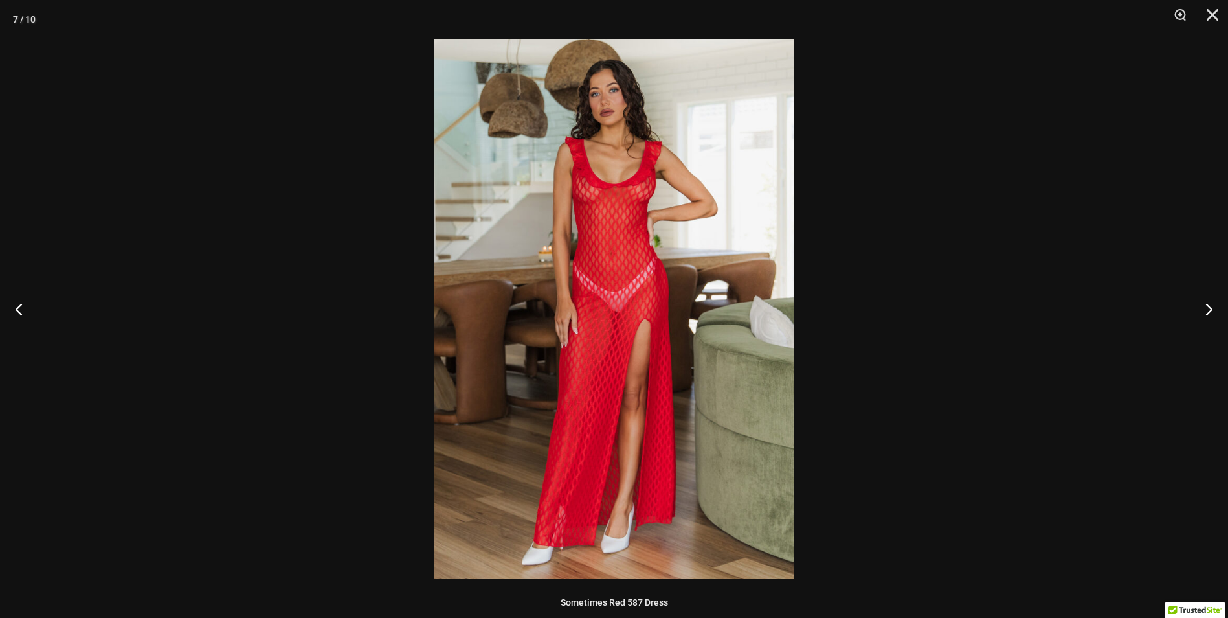
click at [1207, 310] on button "Next" at bounding box center [1204, 308] width 49 height 65
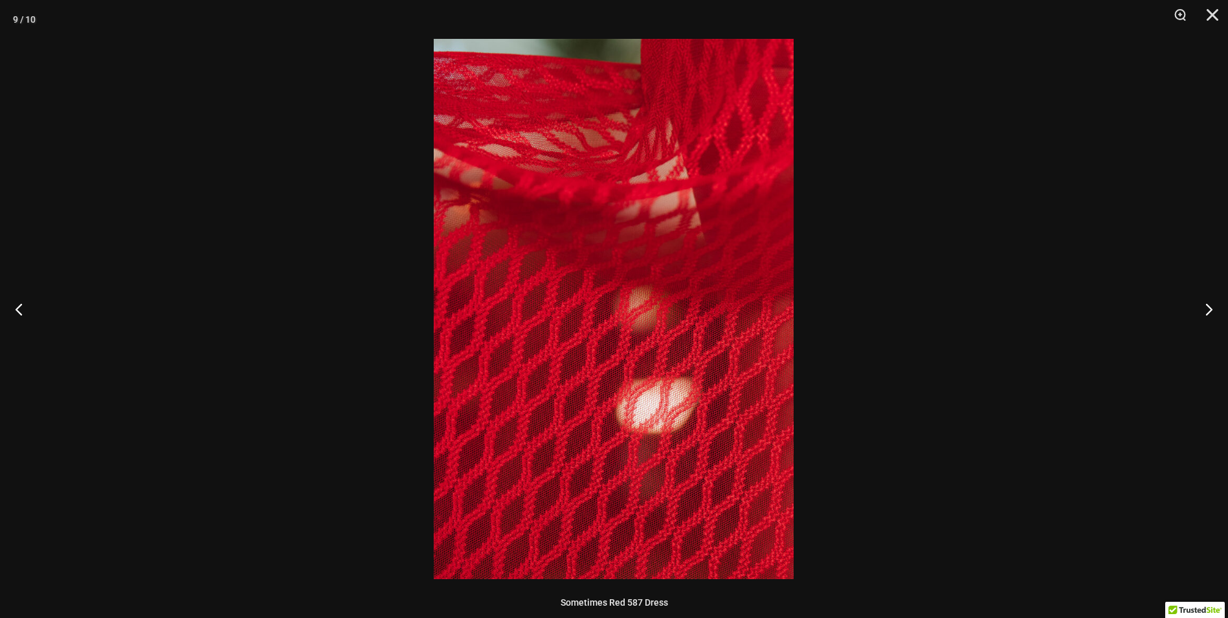
click at [1207, 310] on button "Next" at bounding box center [1204, 308] width 49 height 65
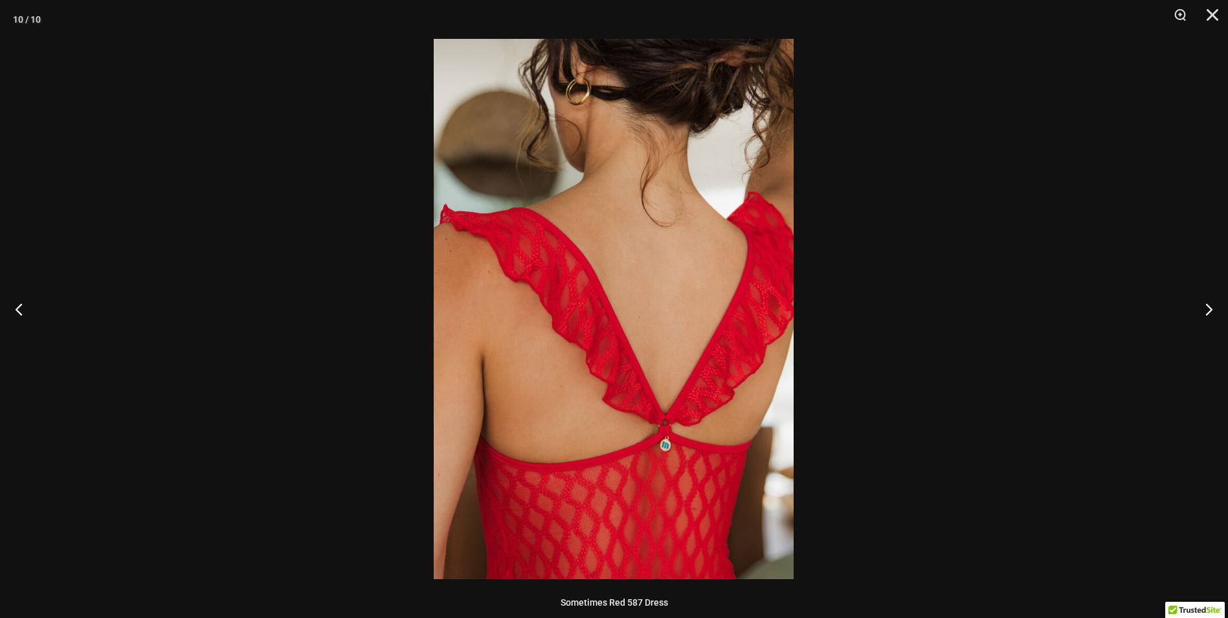
click at [1207, 310] on button "Next" at bounding box center [1204, 308] width 49 height 65
